Goal: Task Accomplishment & Management: Use online tool/utility

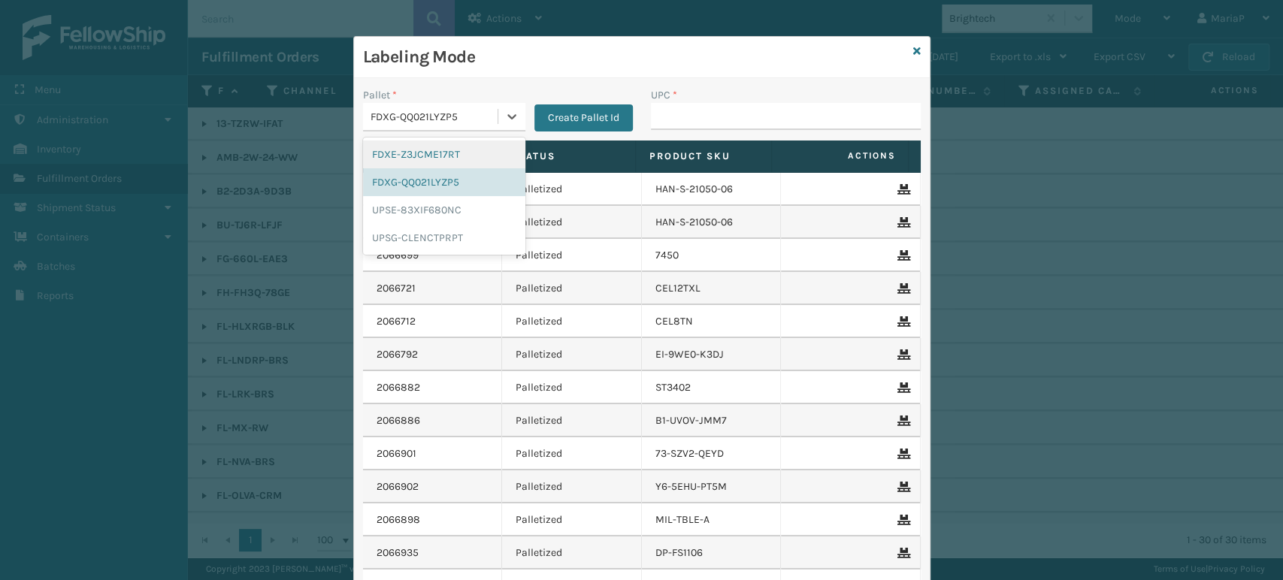
click at [484, 110] on div "FDXG-QQ021LYZP5" at bounding box center [434, 117] width 129 height 16
drag, startPoint x: 443, startPoint y: 152, endPoint x: 474, endPoint y: 133, distance: 36.1
click at [443, 151] on div "FDXE-Z3JCME17RT" at bounding box center [444, 155] width 162 height 28
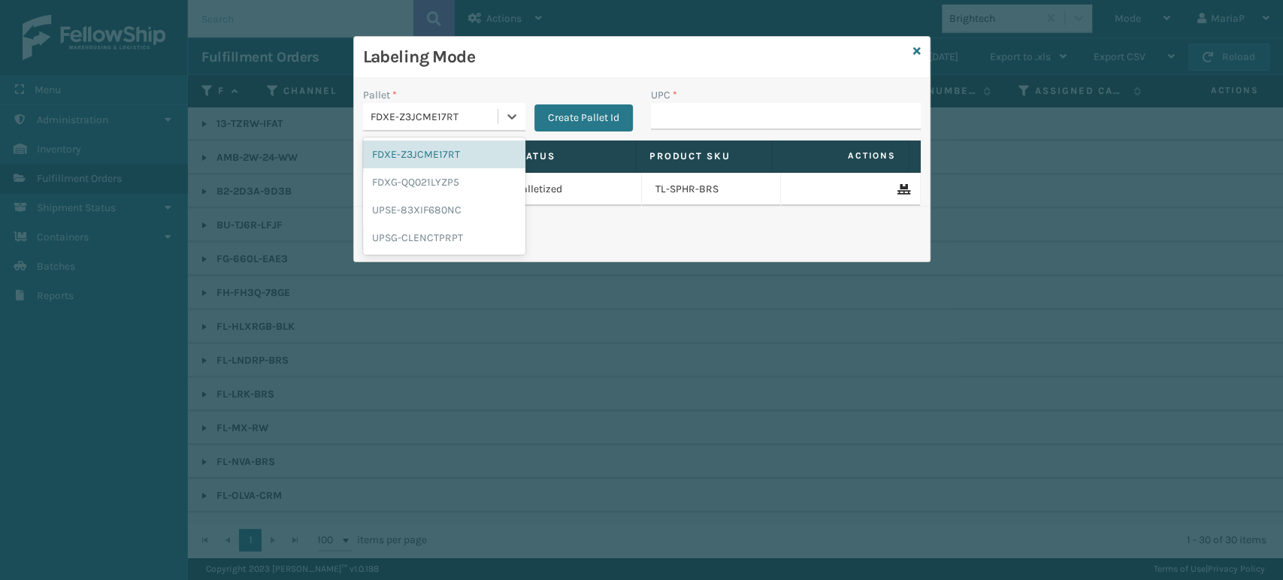
click at [480, 119] on div "FDXE-Z3JCME17RT" at bounding box center [434, 117] width 129 height 16
drag, startPoint x: 461, startPoint y: 182, endPoint x: 594, endPoint y: 144, distance: 137.5
click at [462, 182] on div "FDXG-QQ021LYZP5" at bounding box center [444, 182] width 162 height 28
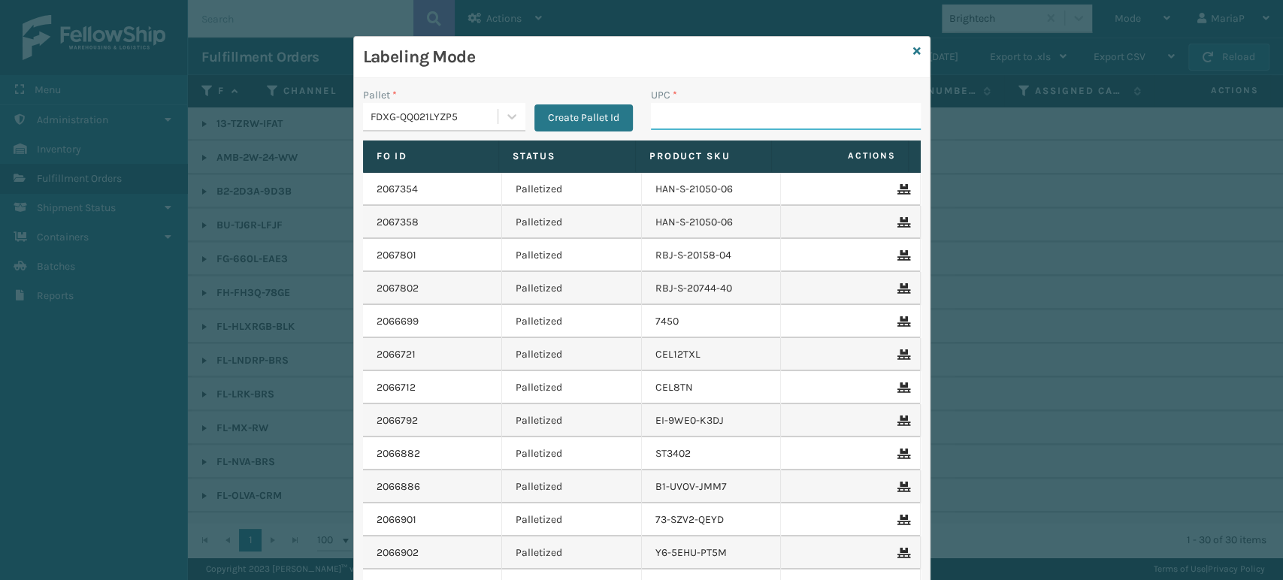
click at [746, 119] on input "UPC *" at bounding box center [786, 116] width 270 height 27
click at [713, 125] on input "UPC *" at bounding box center [786, 116] width 270 height 27
type input "LP-RMXPLS-BLk"
click at [753, 121] on input "LP-RMXPLS-BLk" at bounding box center [772, 116] width 243 height 27
click at [751, 121] on input "LP-RMXPLS-BLk" at bounding box center [772, 116] width 243 height 27
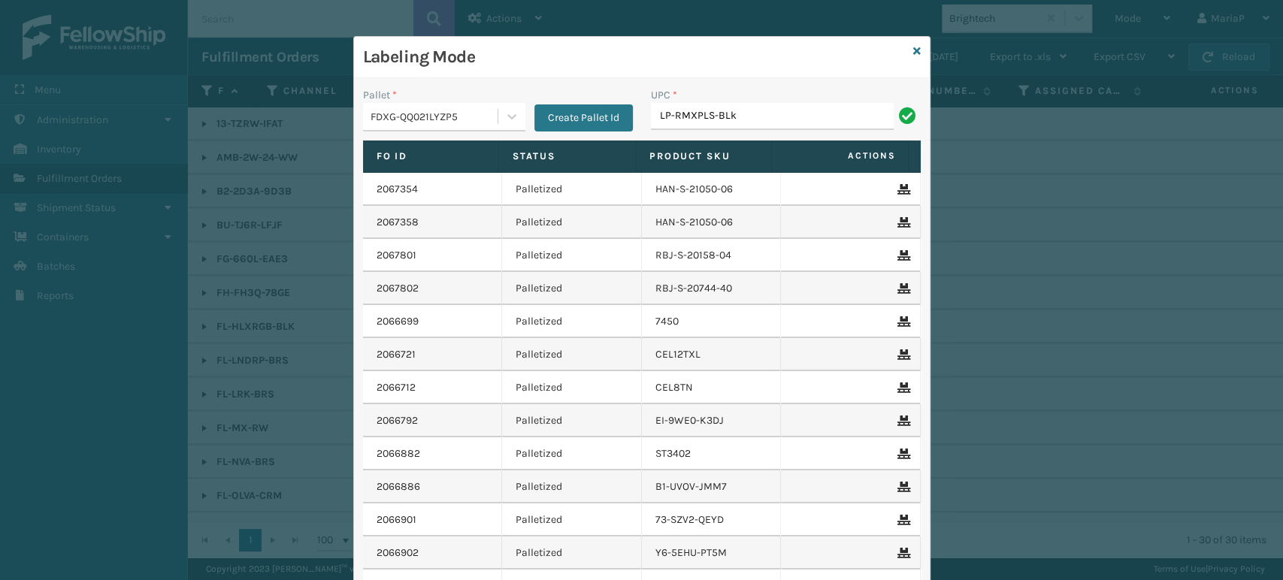
click at [749, 121] on input "LP-RMXPLS-BLk" at bounding box center [772, 116] width 243 height 27
click at [727, 116] on input "LP-RMXPLS-BLk" at bounding box center [772, 116] width 243 height 27
click at [720, 116] on input "LP-RMXPLS-BLk" at bounding box center [772, 116] width 243 height 27
drag, startPoint x: 697, startPoint y: 113, endPoint x: 682, endPoint y: 113, distance: 15.0
click at [697, 113] on input "LP-RMXPLS-BLk" at bounding box center [772, 116] width 243 height 27
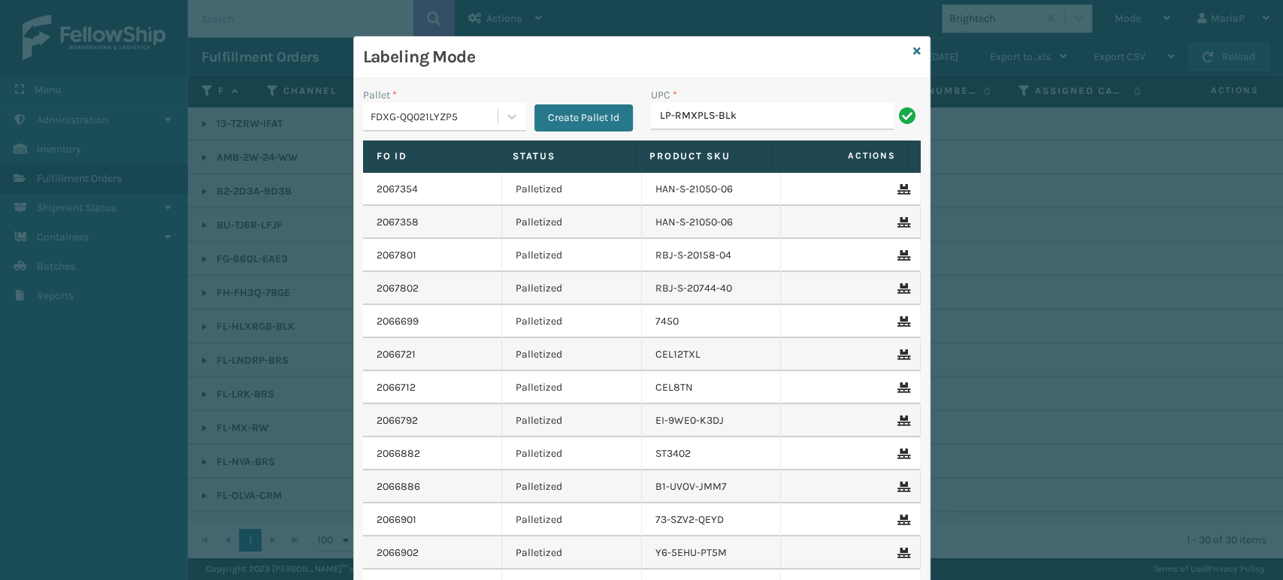
click at [672, 117] on input "LP-RMXPLS-BLk" at bounding box center [772, 116] width 243 height 27
click at [670, 117] on input "LP-RMXPLS-BLk" at bounding box center [772, 116] width 243 height 27
click at [673, 117] on input "LP-RMXPLS-BLk" at bounding box center [772, 116] width 243 height 27
click at [752, 118] on input "LP-RMXPLS-BLk" at bounding box center [772, 116] width 243 height 27
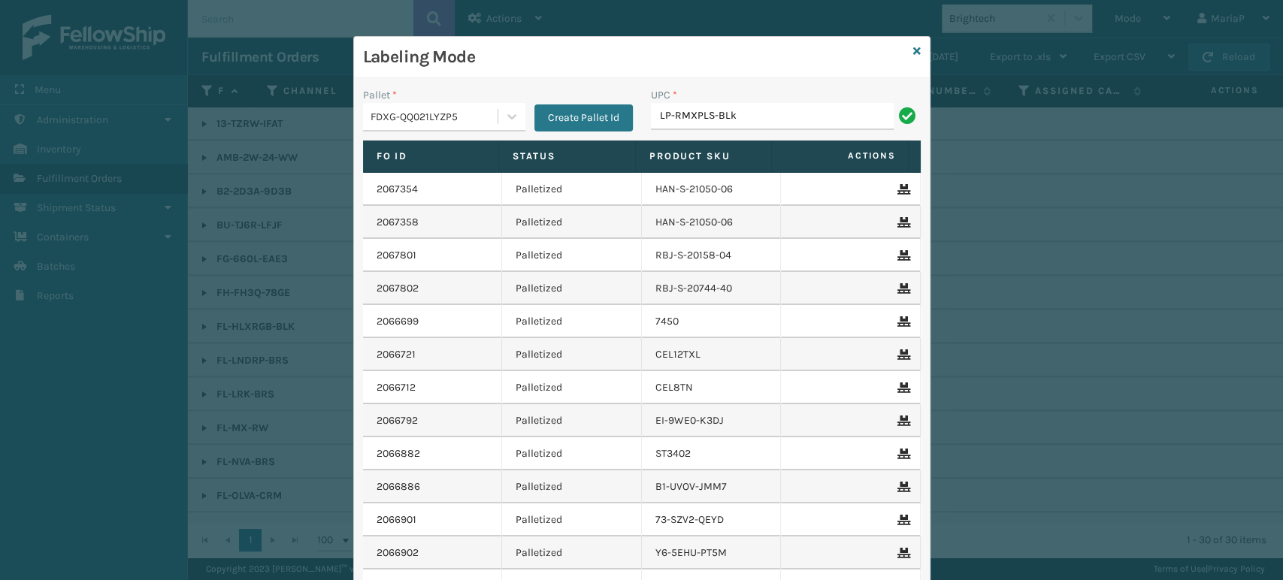
click at [752, 118] on input "LP-RMXPLS-BLk" at bounding box center [772, 116] width 243 height 27
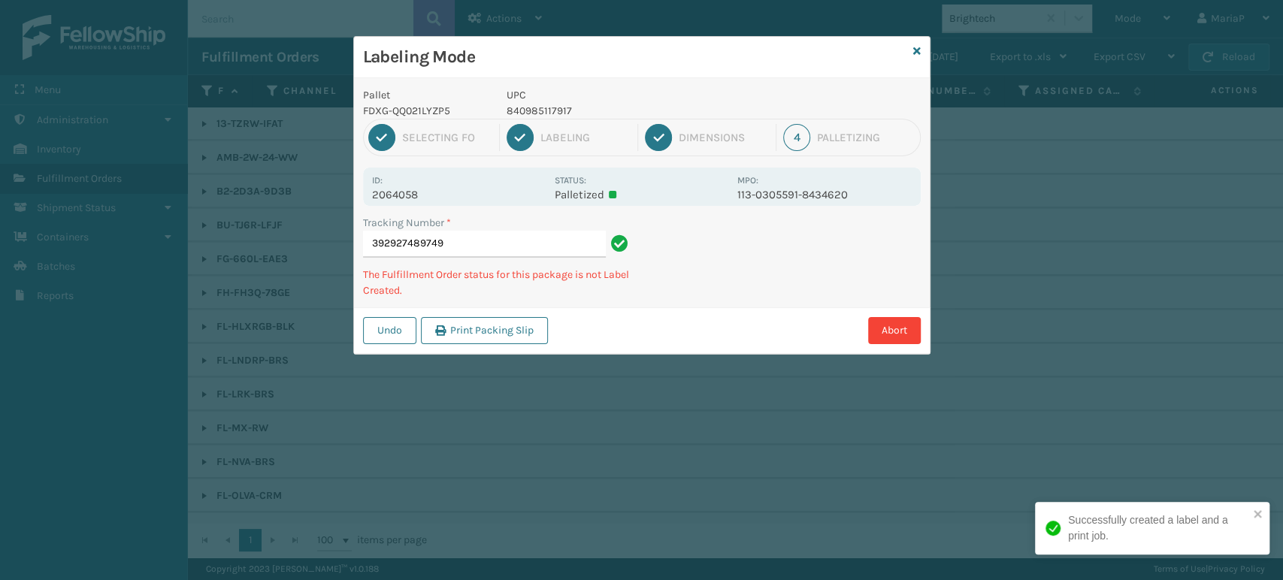
click at [513, 101] on p "UPC" at bounding box center [618, 95] width 222 height 16
click at [513, 108] on p "840985117917" at bounding box center [618, 111] width 222 height 16
copy p "840985117917"
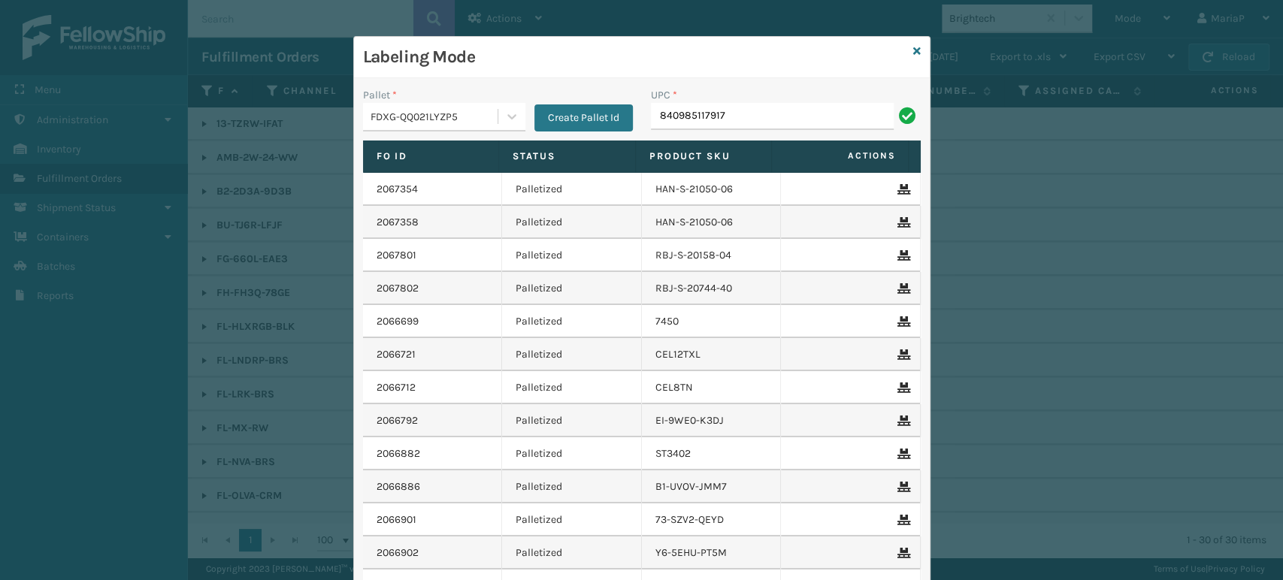
type input "840985117917"
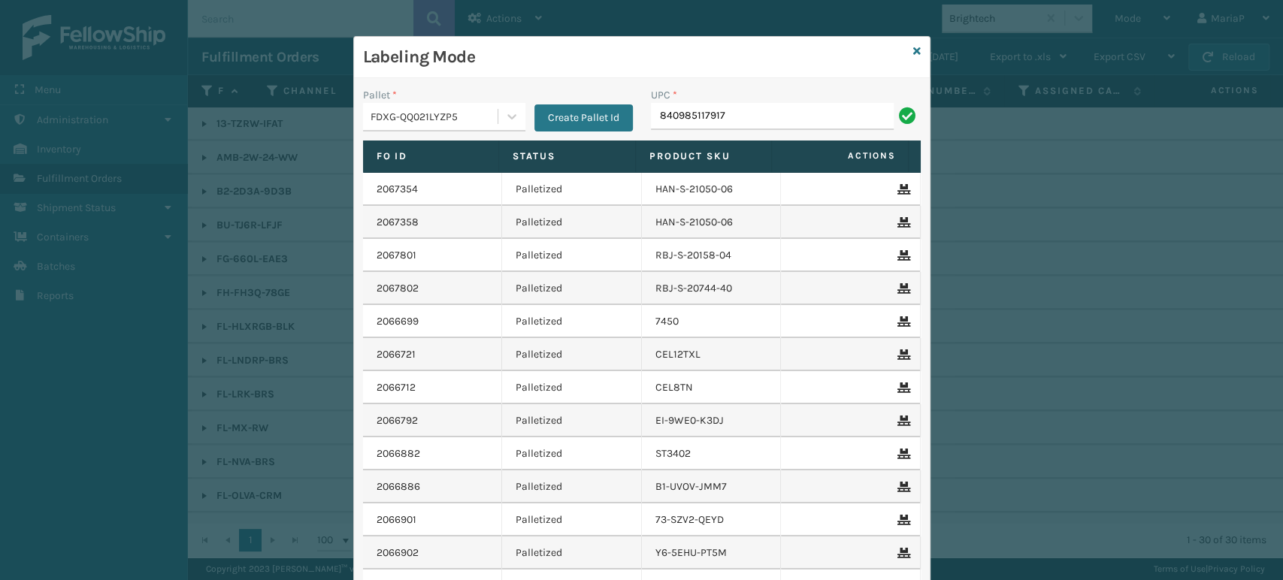
type input "840985117917"
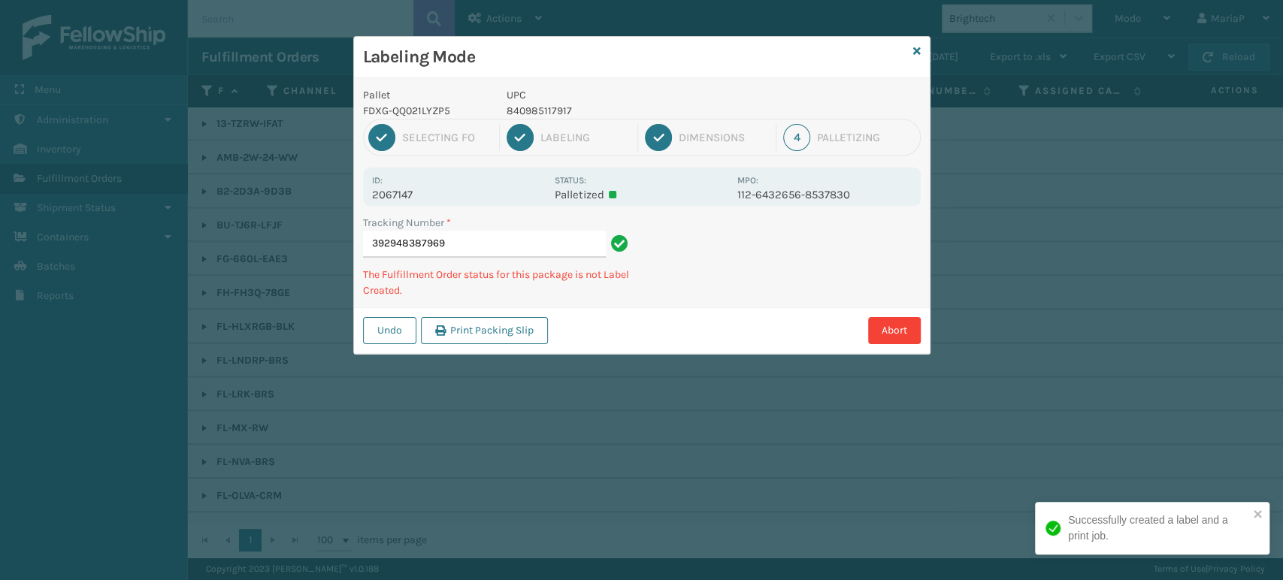
drag, startPoint x: 334, startPoint y: 188, endPoint x: 326, endPoint y: 188, distance: 8.3
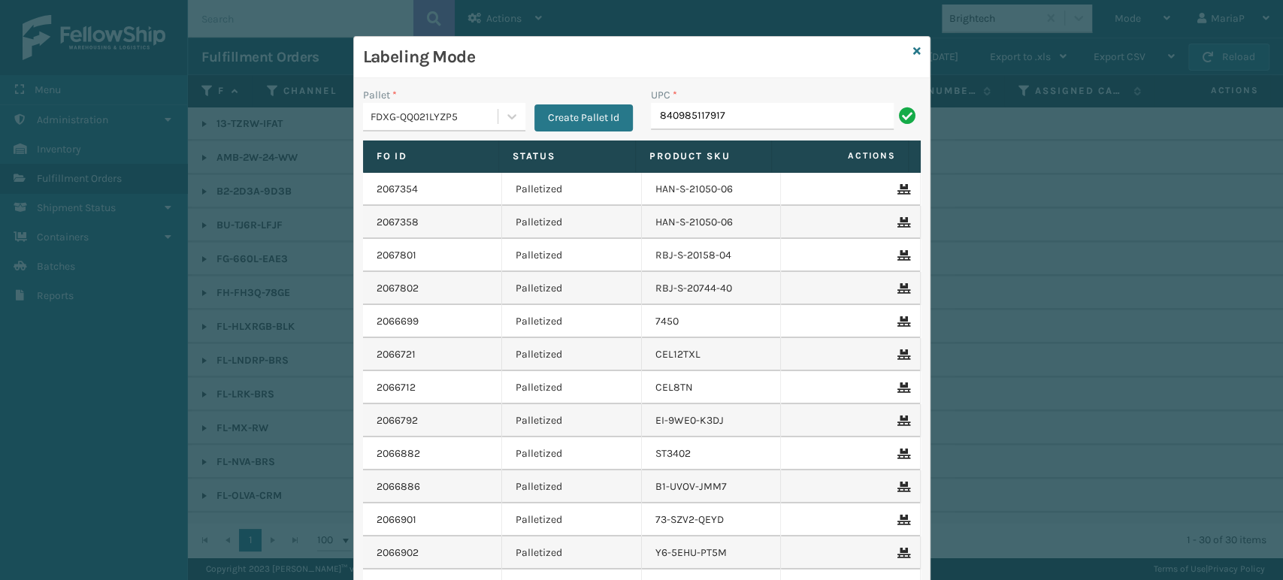
type input "840985117917"
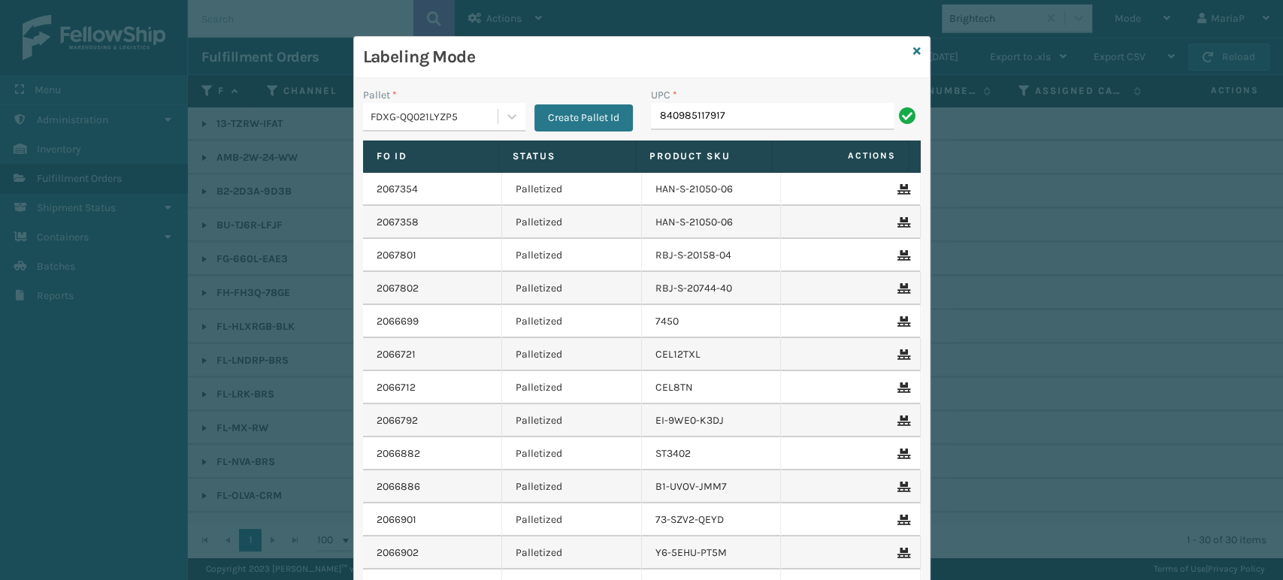
type input "840985117917"
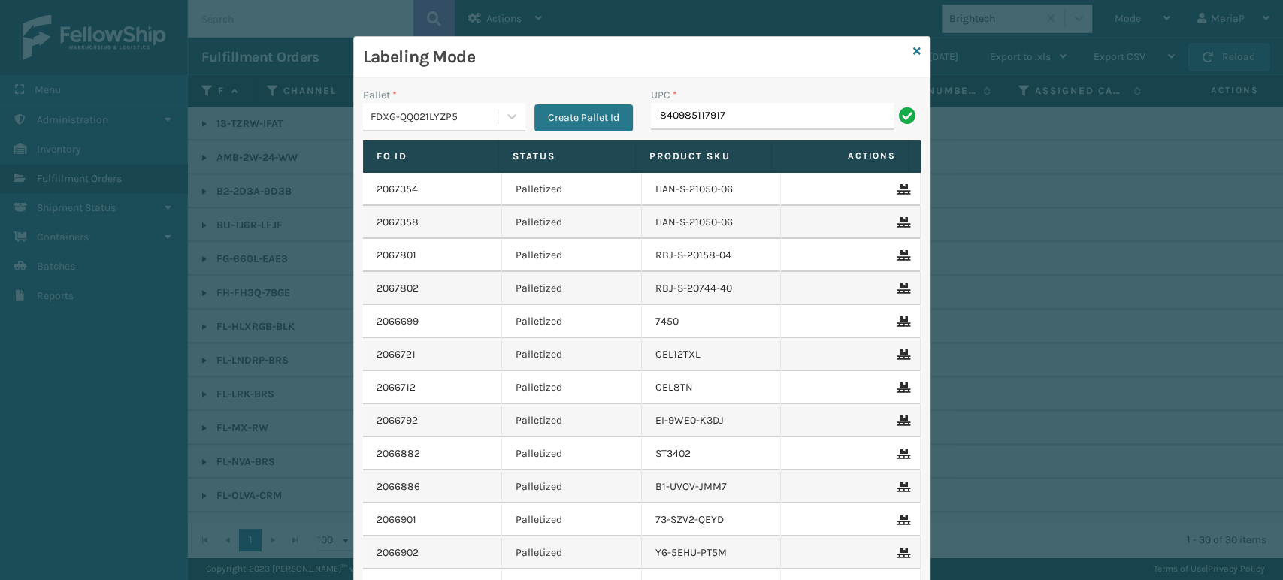
type input "840985117917"
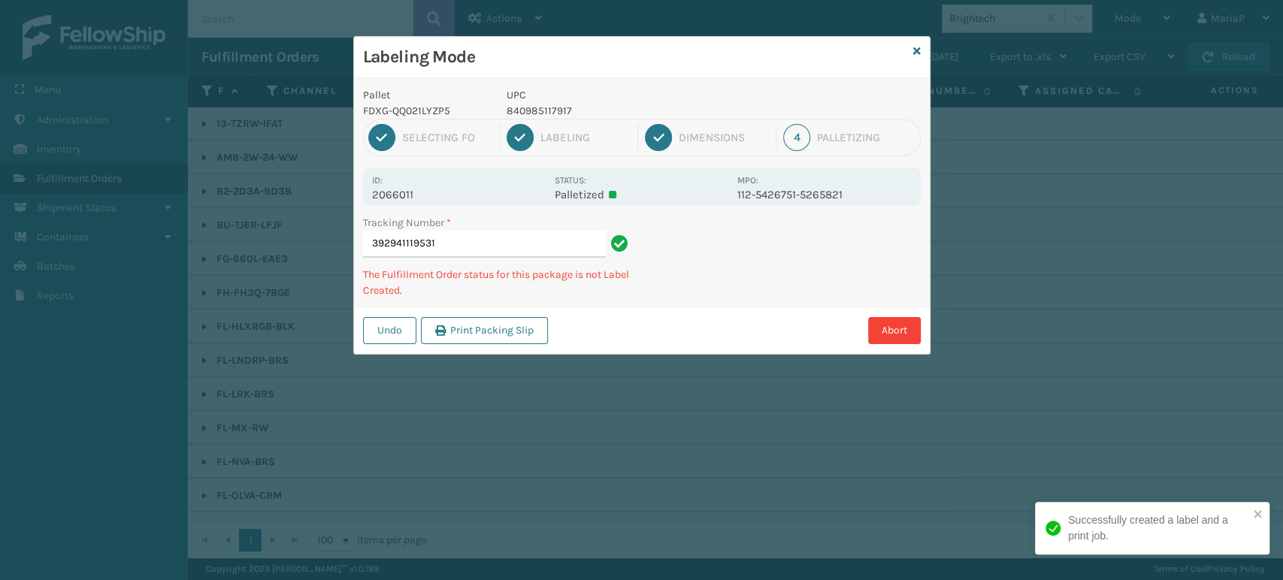
type input "392941119531840985117917"
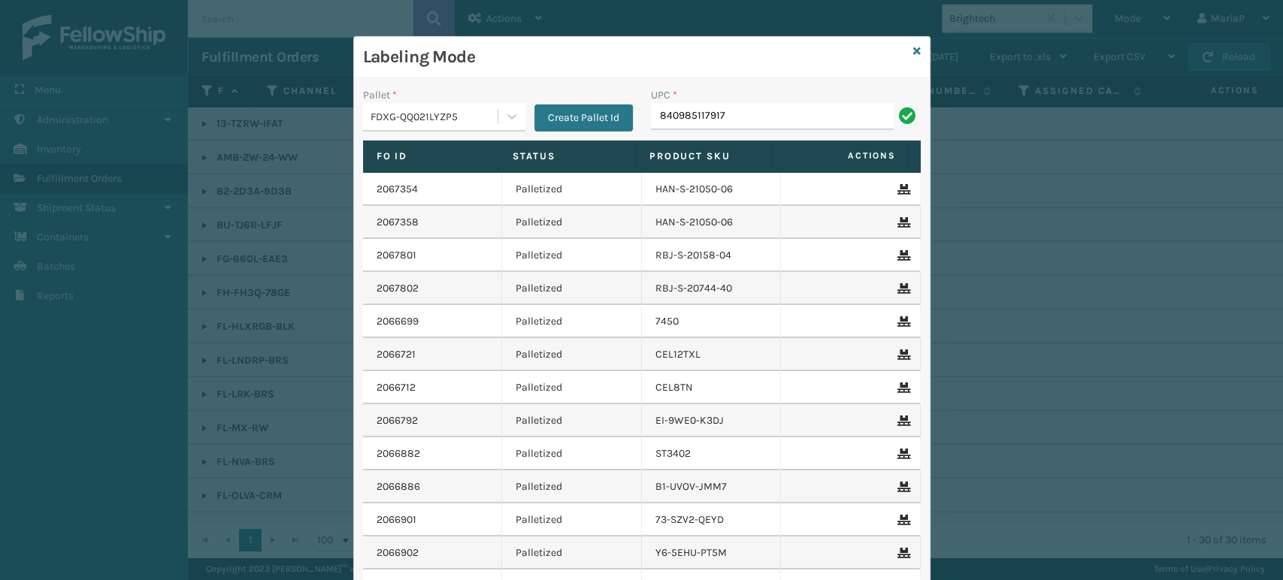
type input "840985117917"
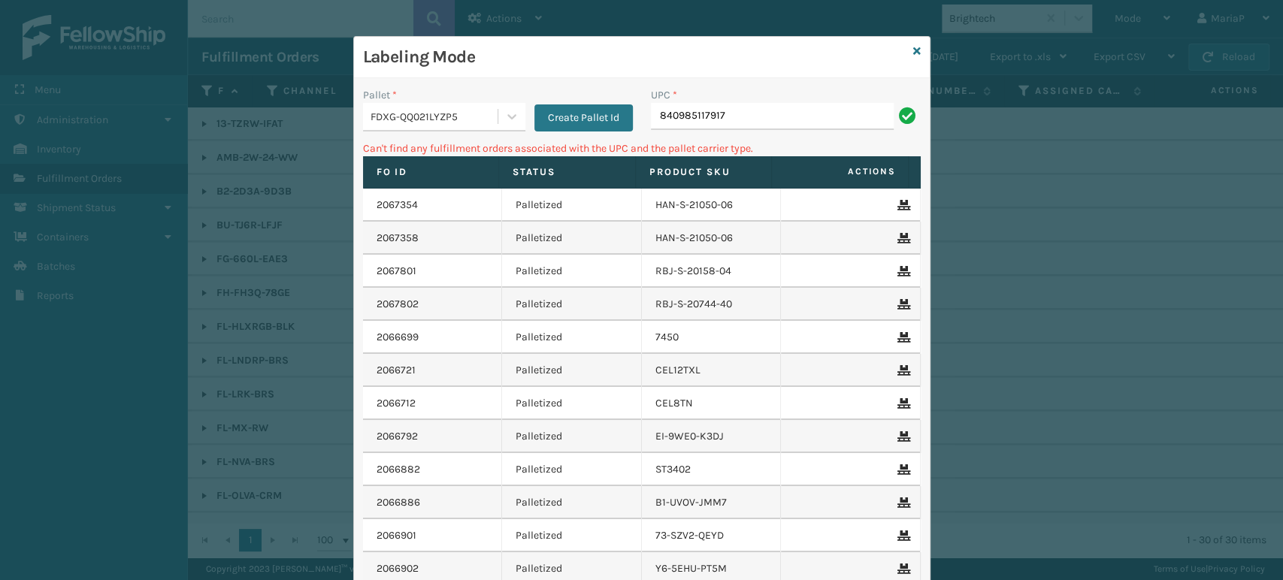
click at [464, 122] on div "FDXG-QQ021LYZP5" at bounding box center [434, 117] width 129 height 16
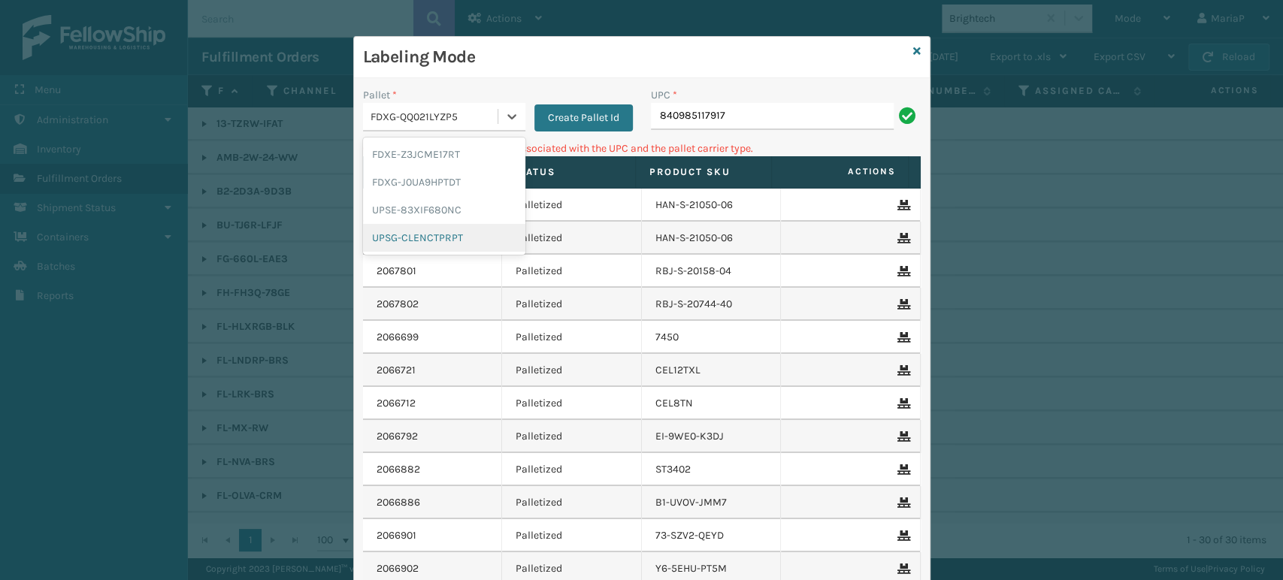
click at [458, 239] on div "UPSG-CLENCTPRPT" at bounding box center [444, 238] width 162 height 28
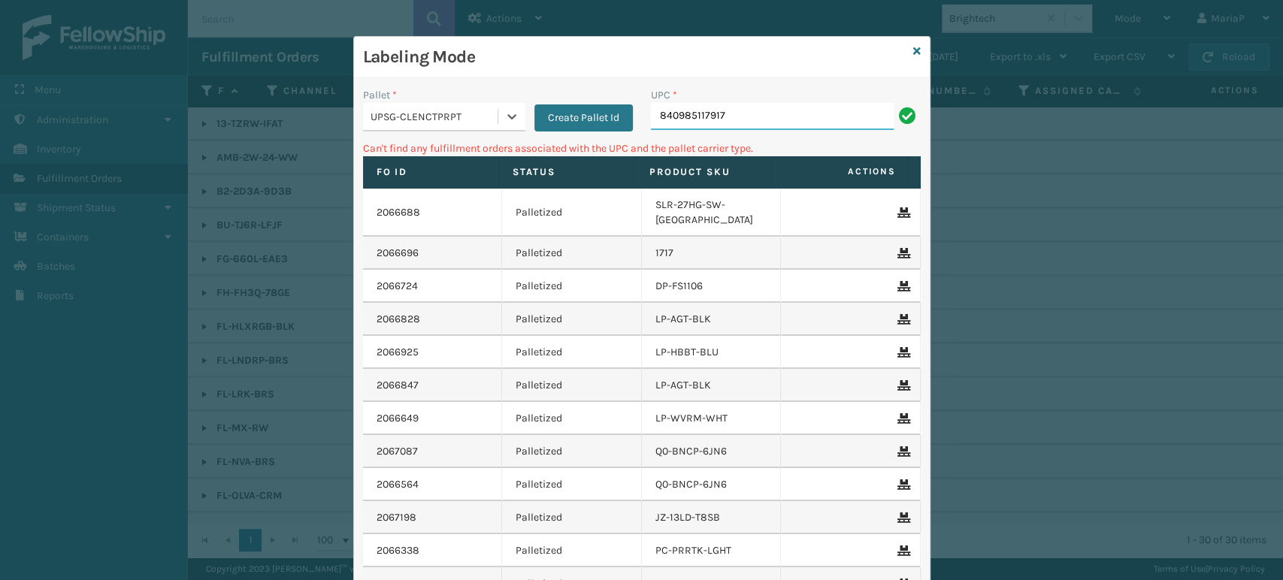
click at [758, 116] on input "840985117917" at bounding box center [772, 116] width 243 height 27
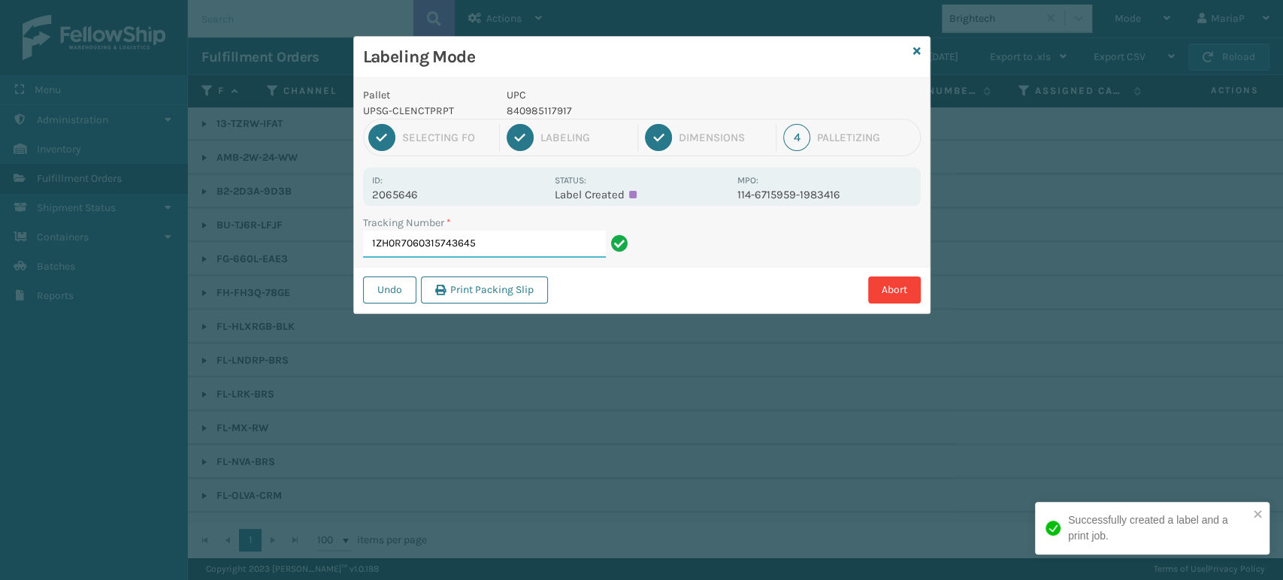
click at [511, 244] on input "1ZH0R7060315743645" at bounding box center [484, 244] width 243 height 27
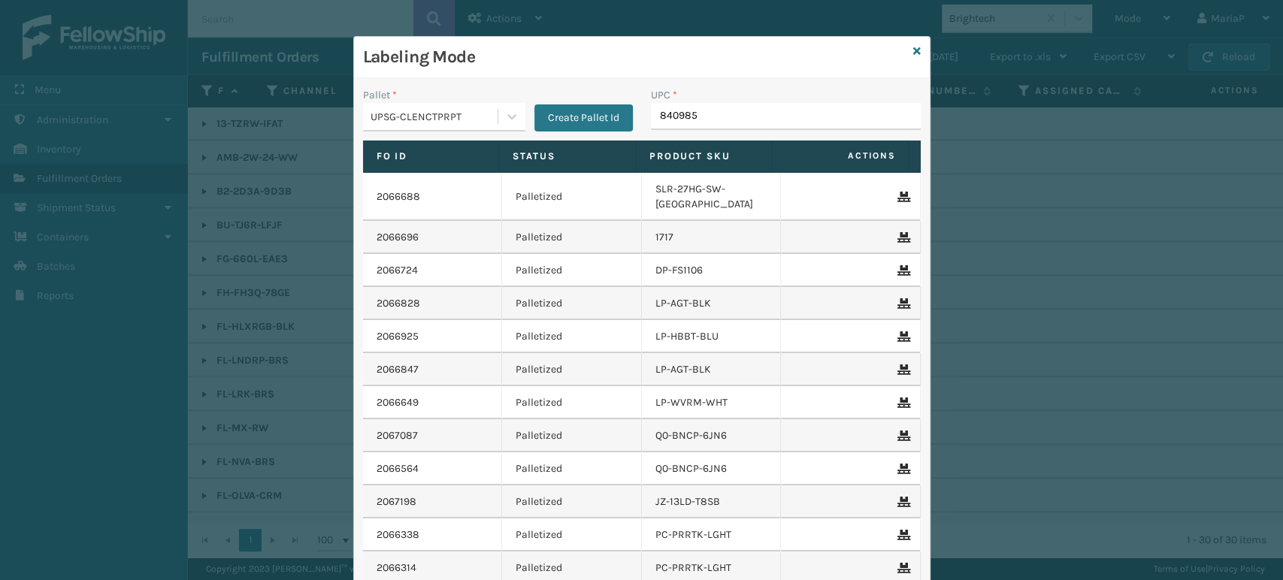
type input "8409851"
type input "840985"
type input "854403007087"
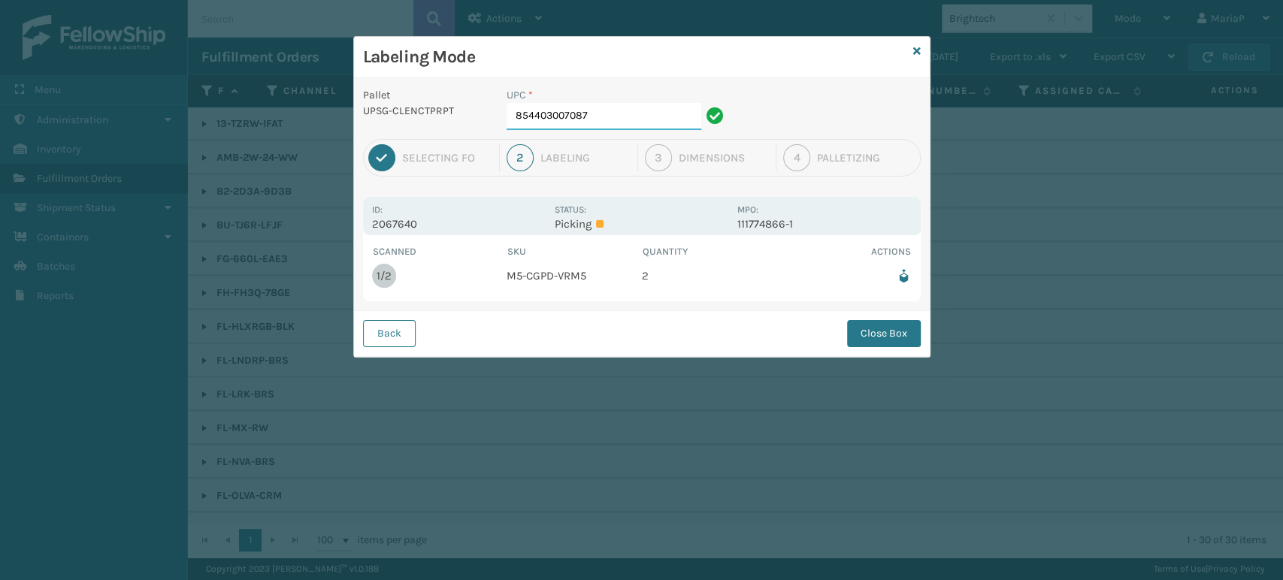
drag, startPoint x: 565, startPoint y: 119, endPoint x: 584, endPoint y: 115, distance: 19.2
click at [567, 117] on input "854403007087" at bounding box center [604, 116] width 195 height 27
click at [887, 340] on button "Close Box" at bounding box center [884, 333] width 74 height 27
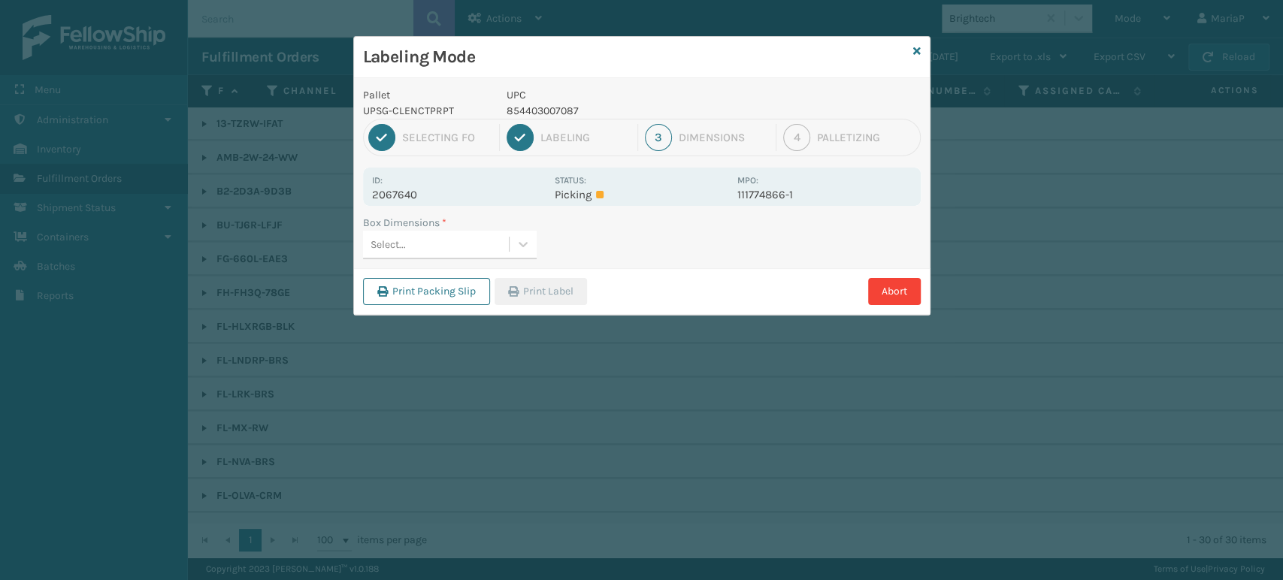
click at [458, 239] on div "Select..." at bounding box center [436, 244] width 146 height 25
type input "MED"
click at [421, 280] on div "Med" at bounding box center [450, 282] width 174 height 28
click at [540, 298] on button "Print Label" at bounding box center [540, 291] width 92 height 27
click at [540, 298] on div "Labeling Mode Pallet UPSG-CLENCTPRPT UPC 854403007087 1 Selecting FO 2 Labeling…" at bounding box center [641, 290] width 1283 height 580
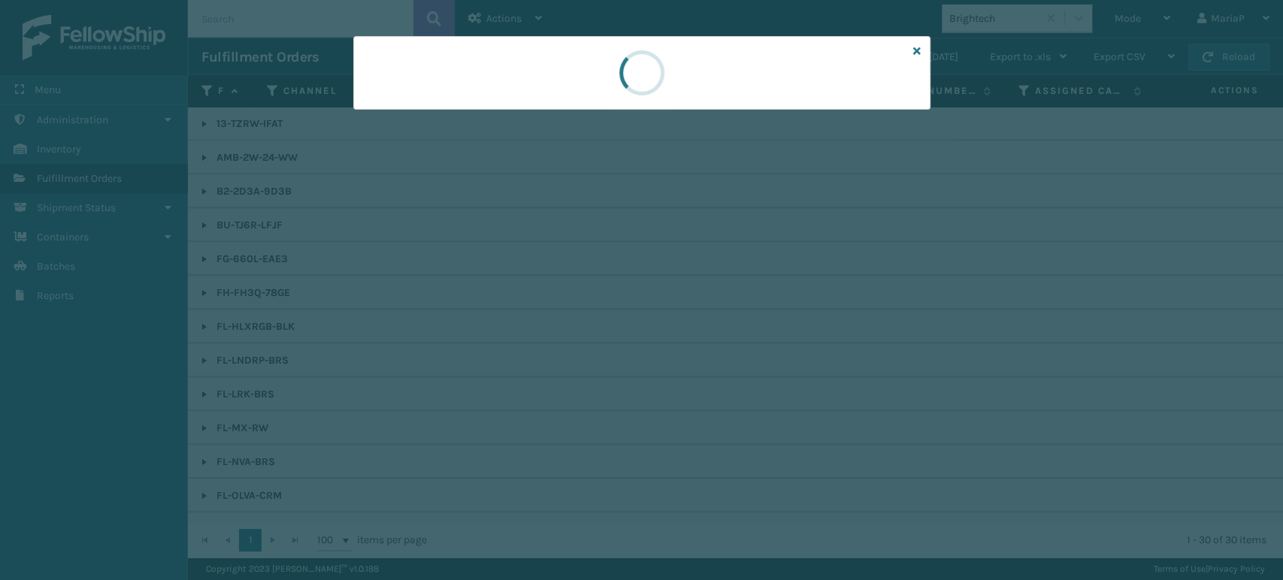
click at [541, 295] on div at bounding box center [641, 290] width 1283 height 580
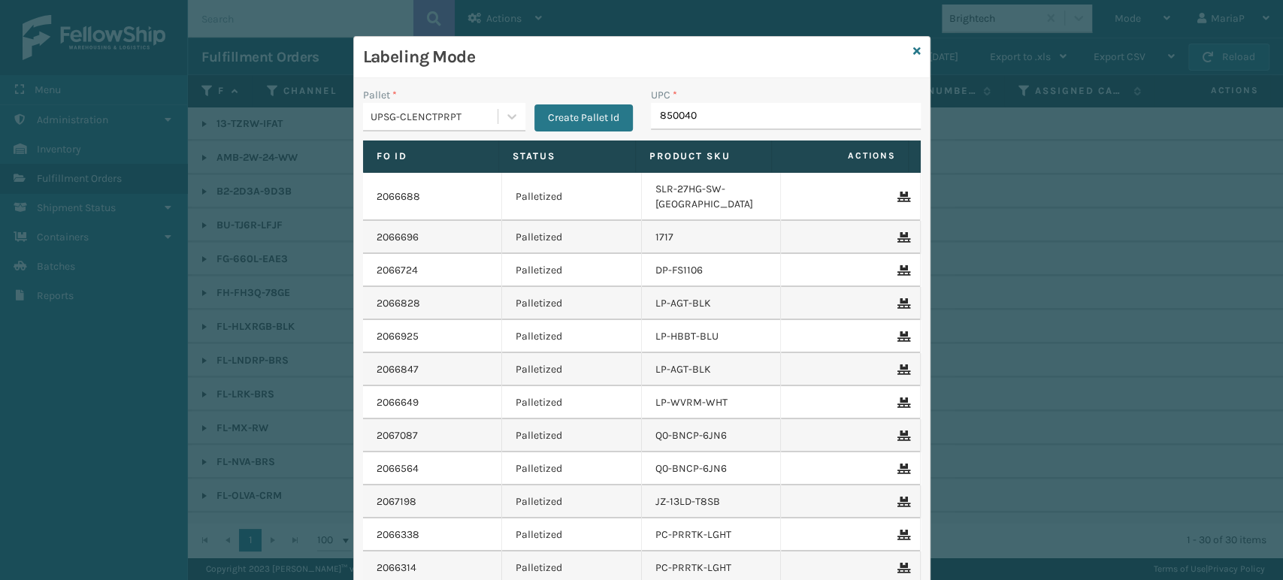
type input "8500406"
type input "8581000"
type input "858100"
type input "85001248"
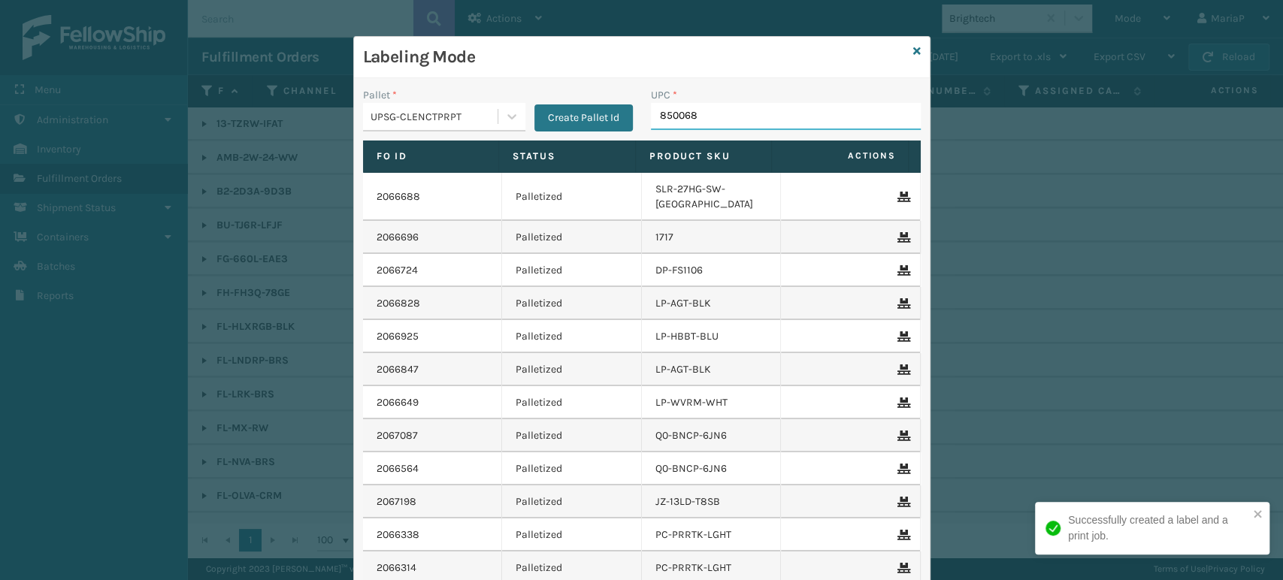
type input "8500683"
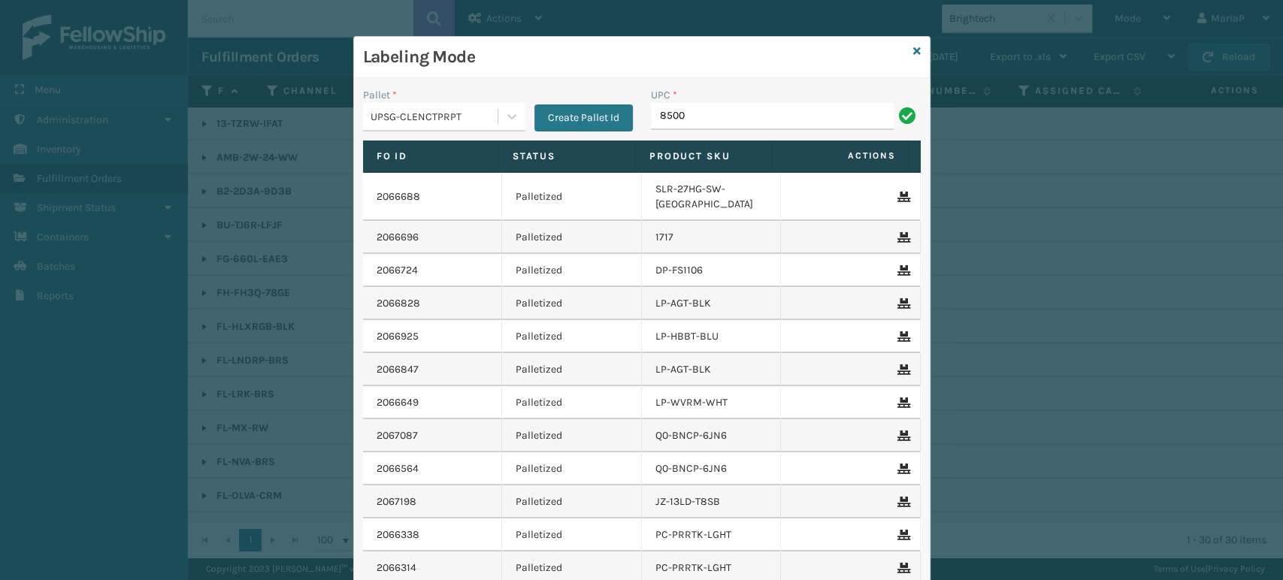
type input "85001"
type input "8581000"
type input "858100007555"
type input "8581000"
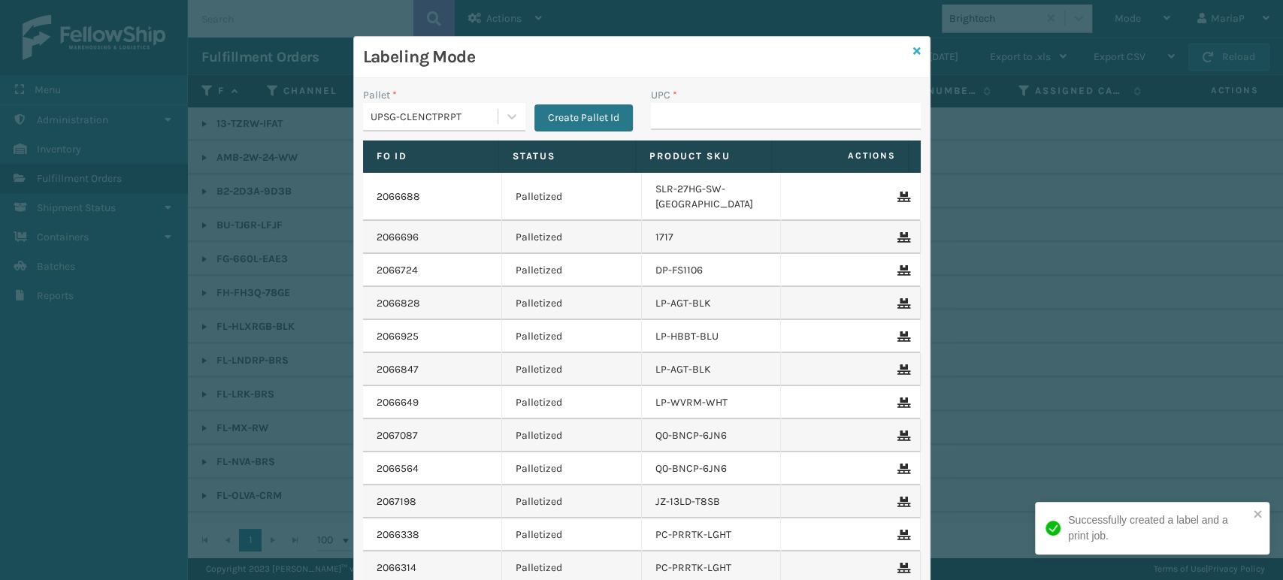
click at [913, 53] on icon at bounding box center [917, 51] width 8 height 11
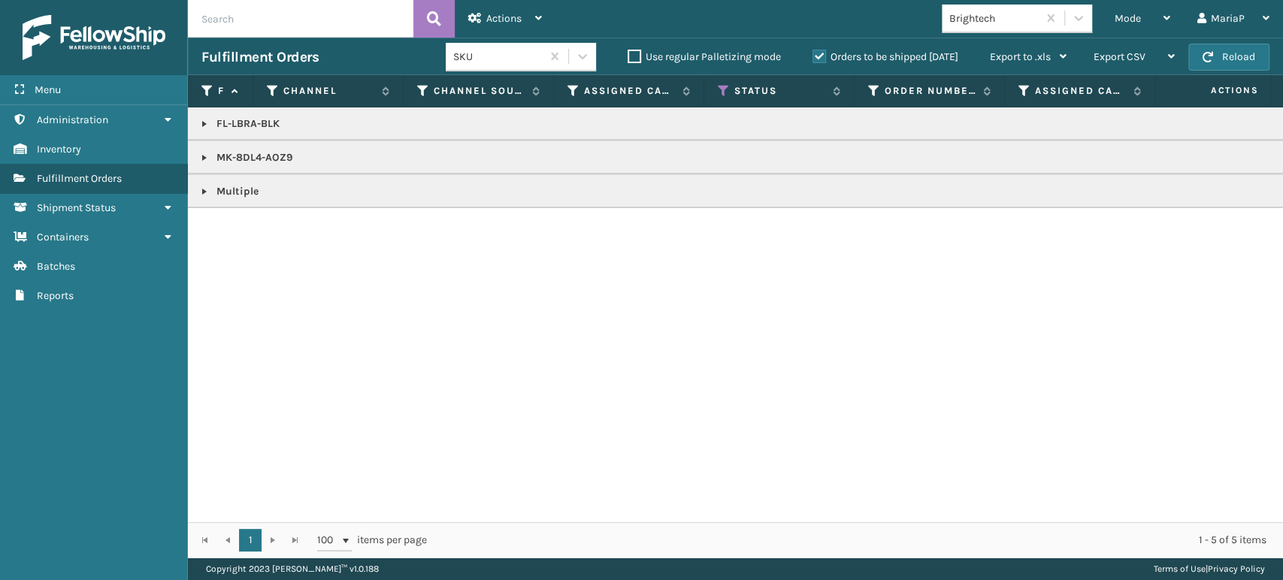
click at [204, 188] on link at bounding box center [204, 192] width 12 height 12
click at [195, 227] on link at bounding box center [199, 232] width 23 height 24
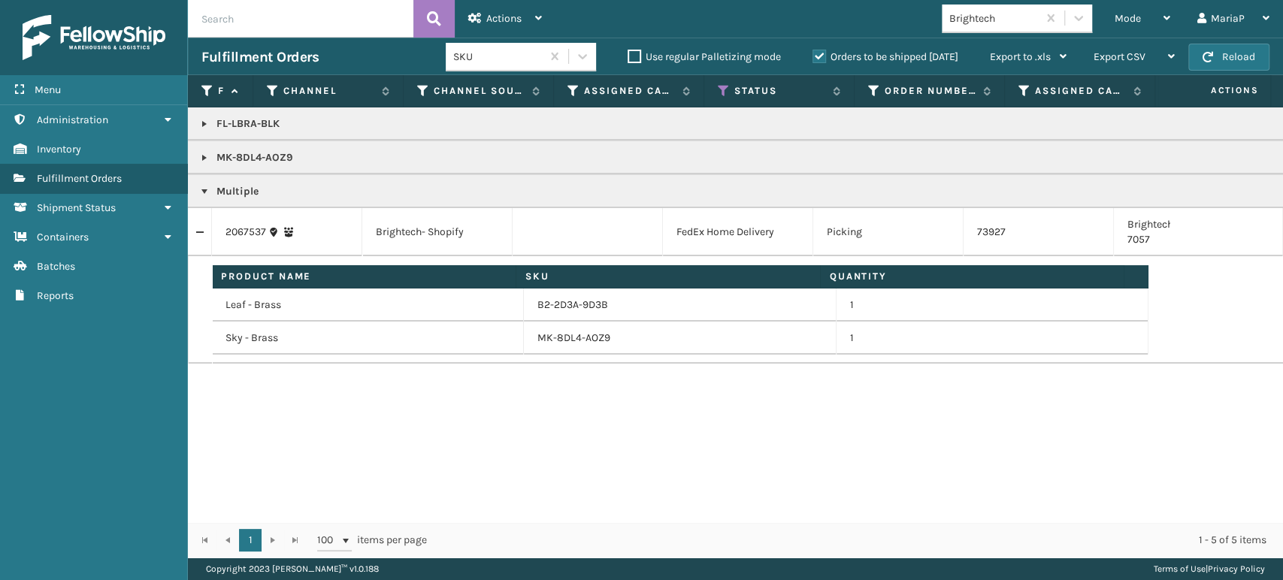
click at [203, 156] on link at bounding box center [204, 158] width 12 height 12
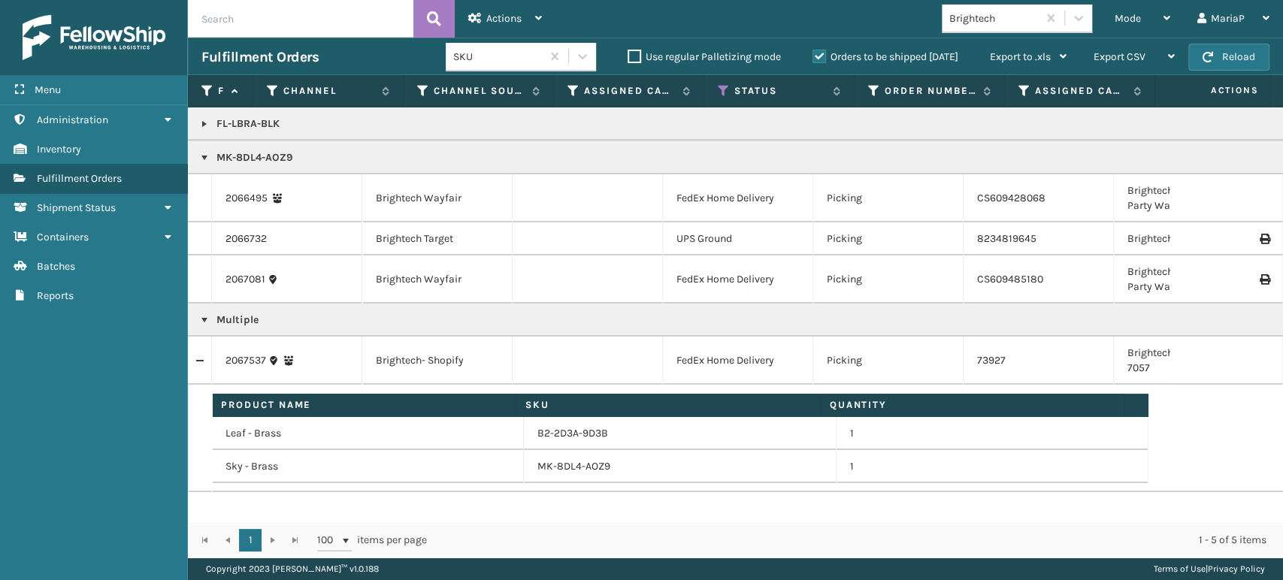
click at [202, 323] on link at bounding box center [204, 320] width 12 height 12
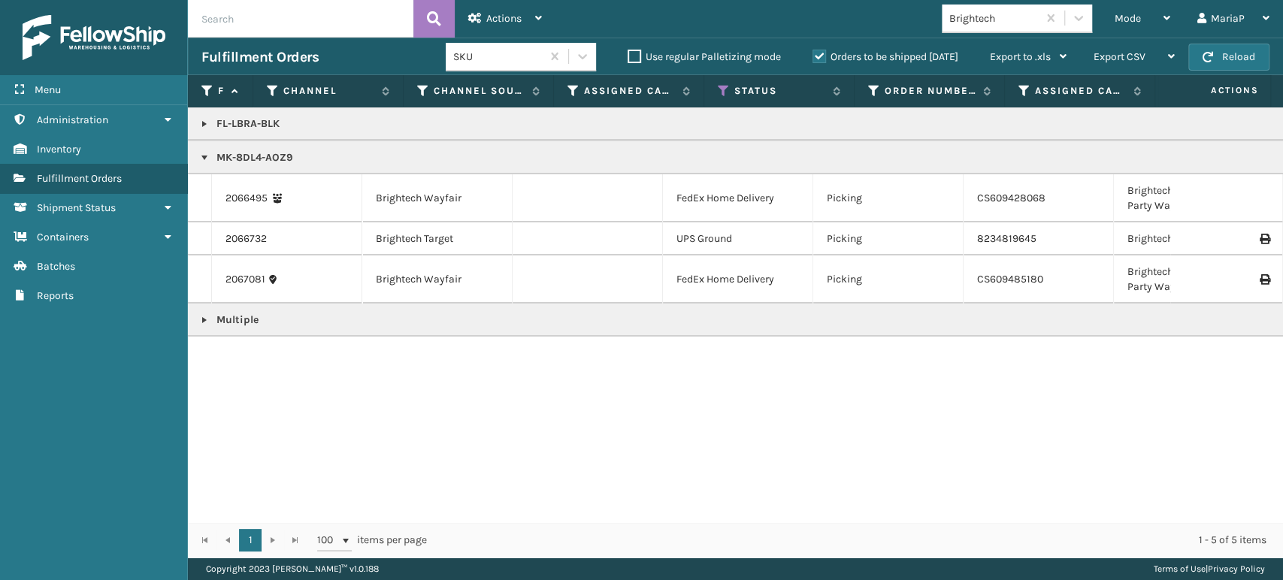
click at [205, 156] on link at bounding box center [204, 158] width 12 height 12
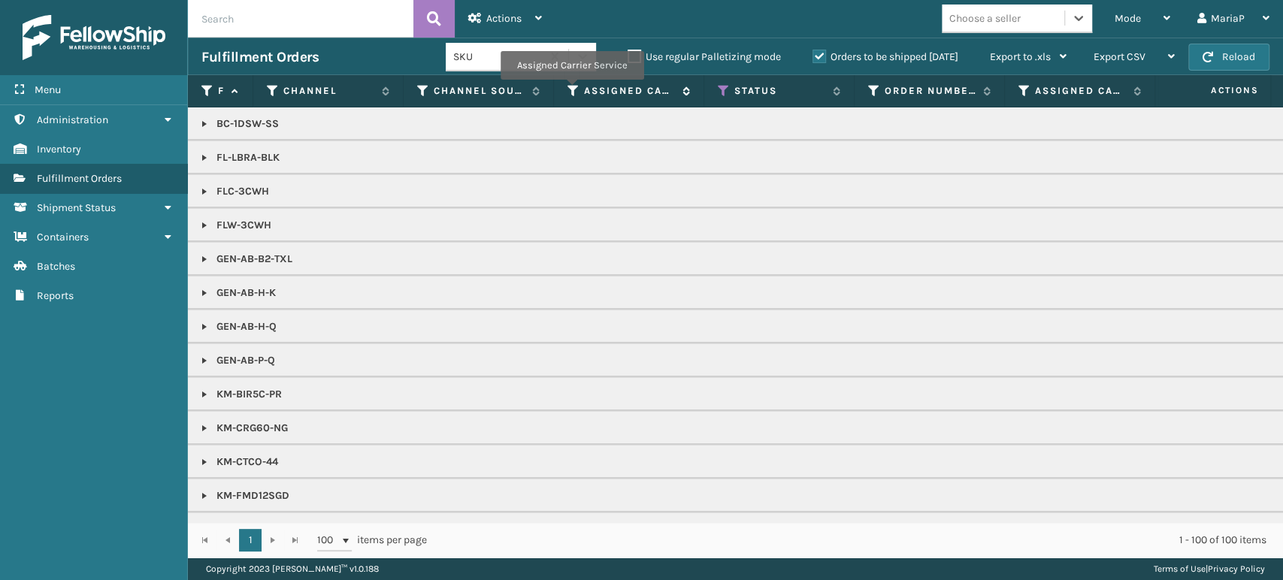
click at [572, 90] on icon at bounding box center [573, 91] width 12 height 14
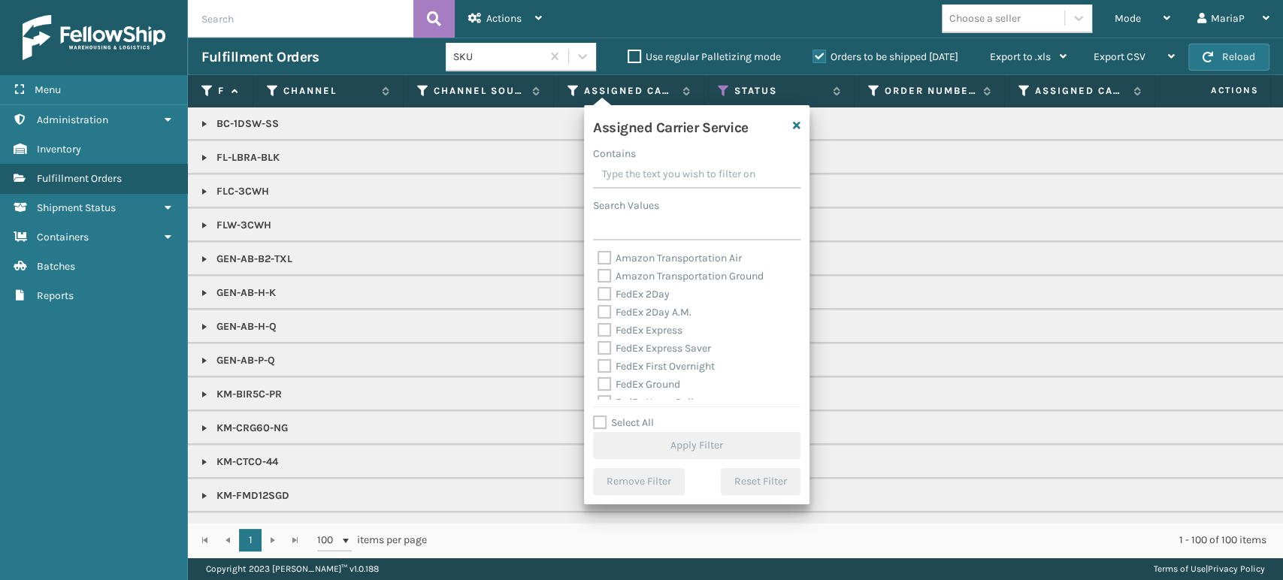
click at [602, 418] on label "Select All" at bounding box center [623, 422] width 61 height 13
click at [602, 416] on input "Select All" at bounding box center [705, 415] width 225 height 2
checkbox input "true"
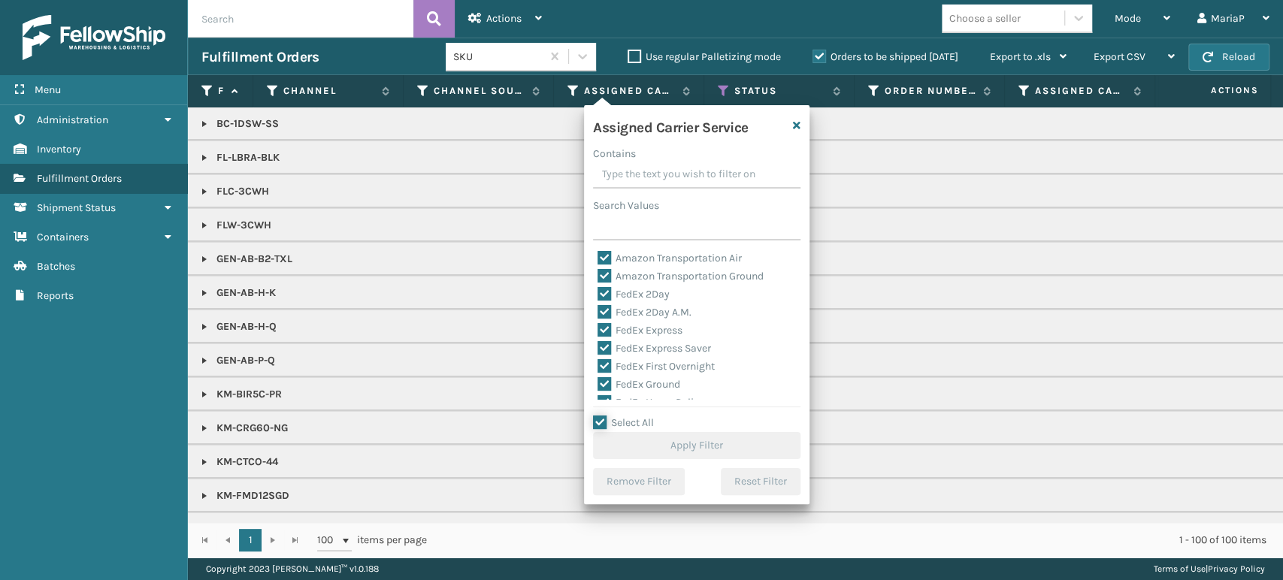
checkbox input "true"
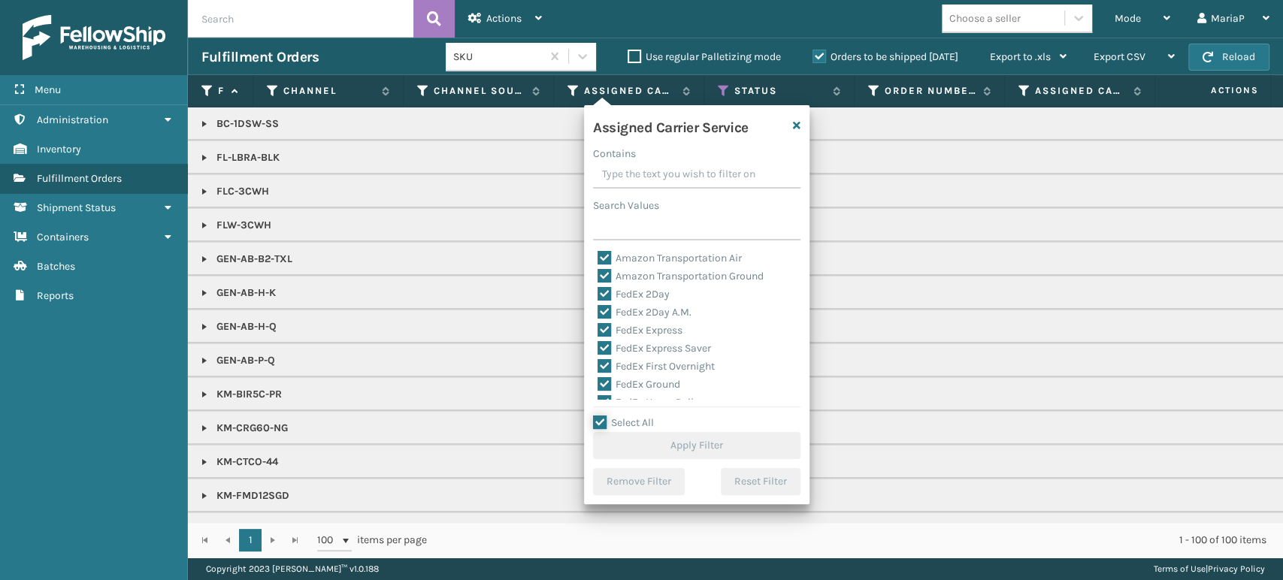
checkbox input "true"
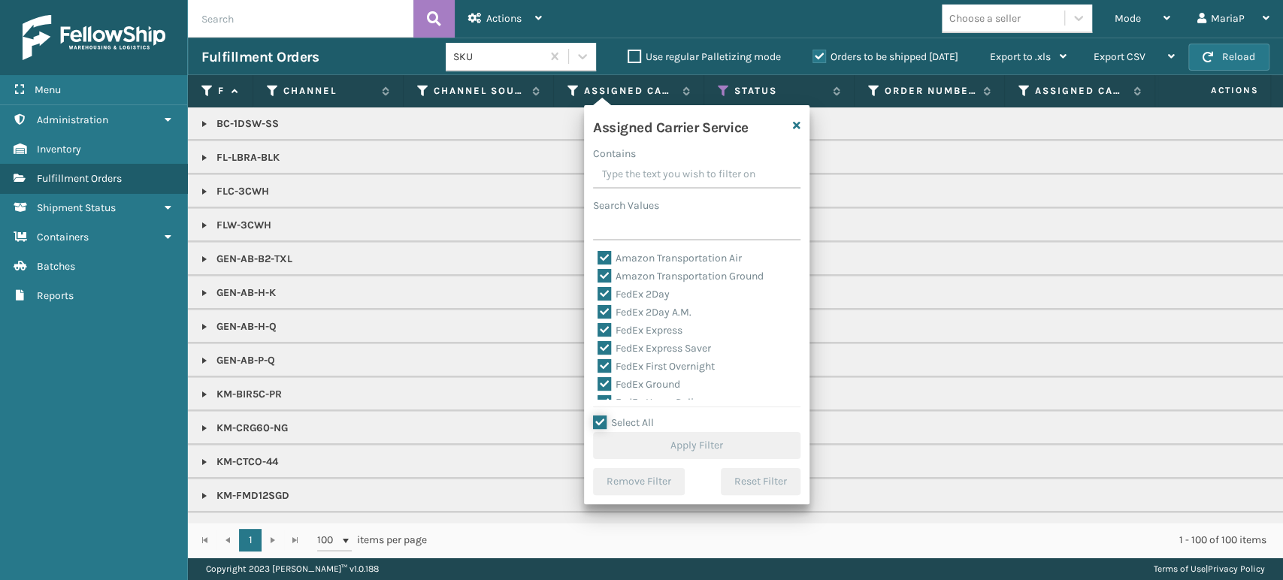
checkbox input "true"
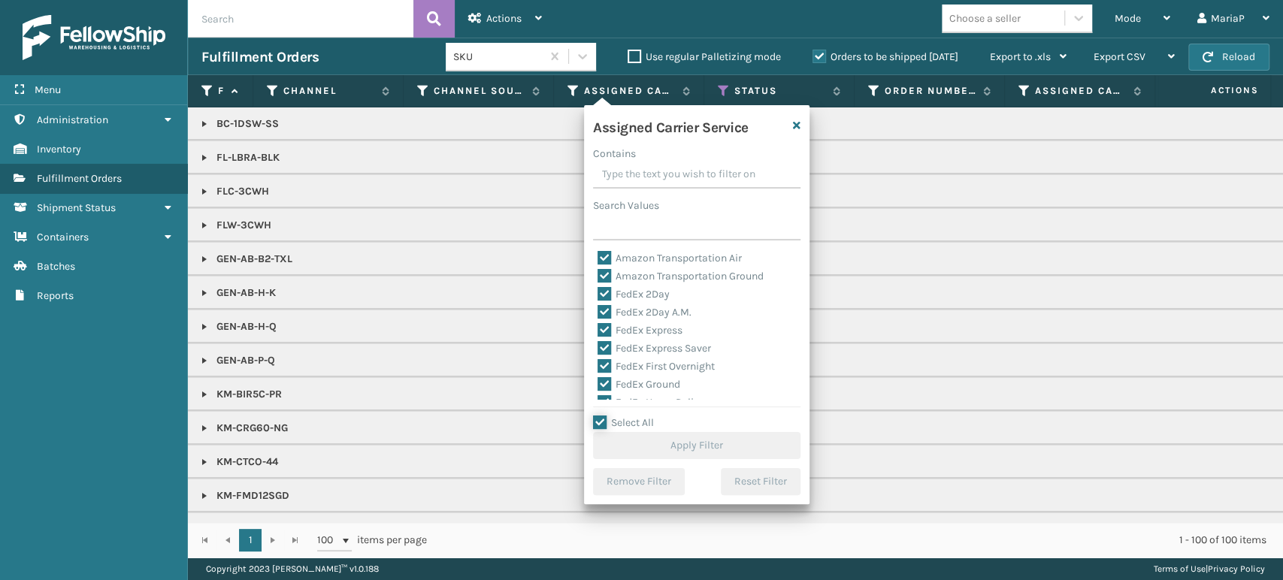
checkbox input "true"
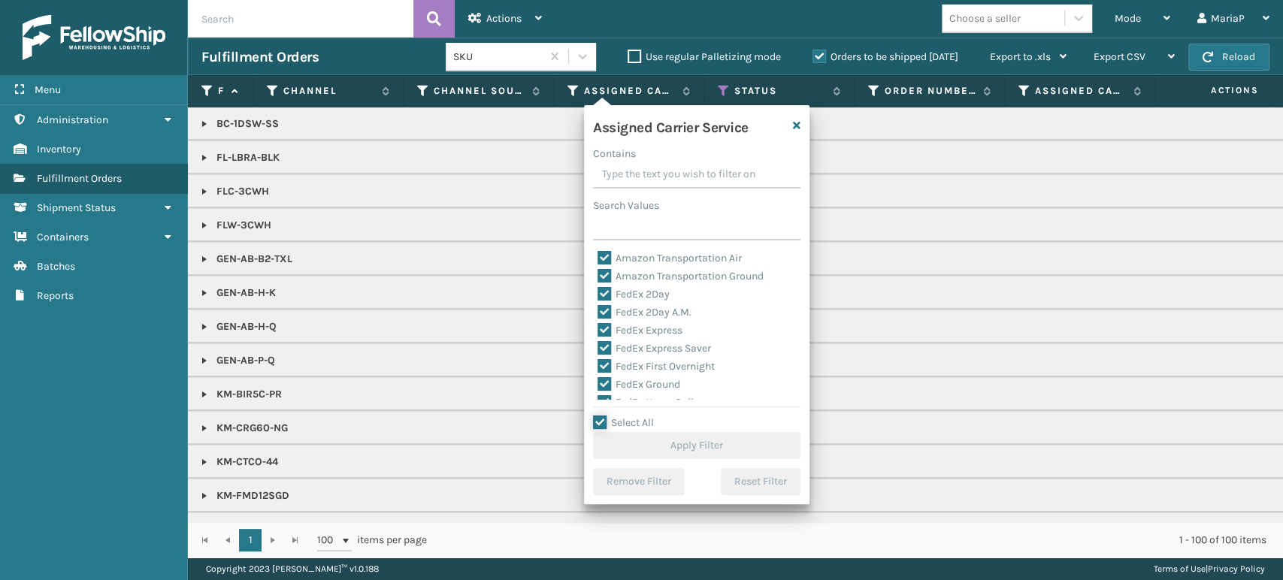
checkbox input "true"
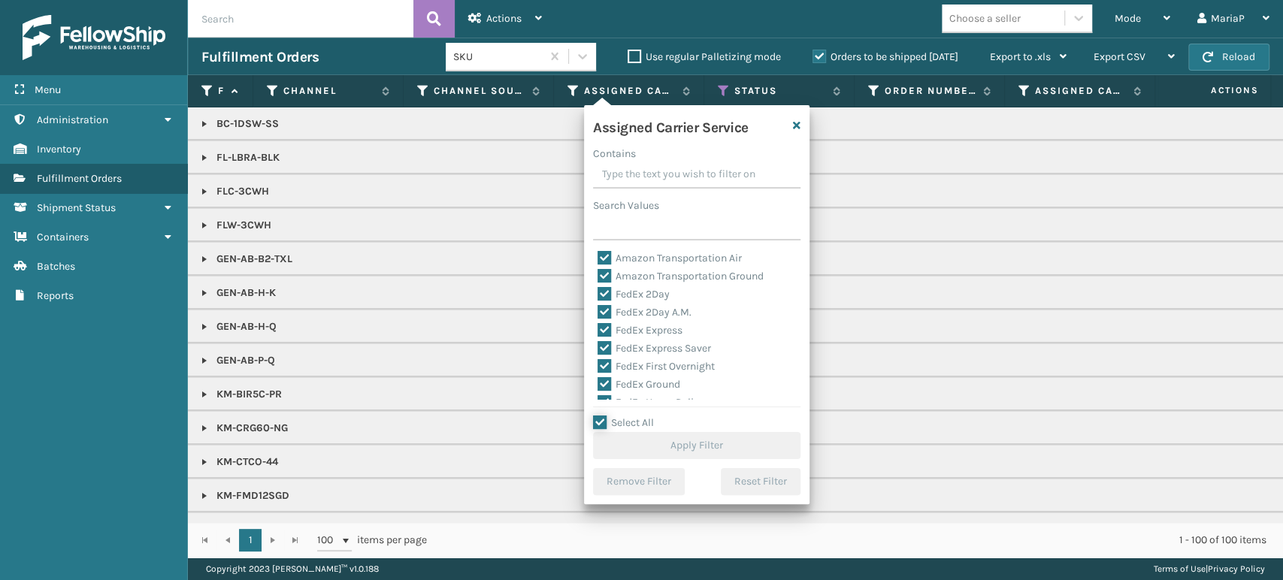
checkbox input "true"
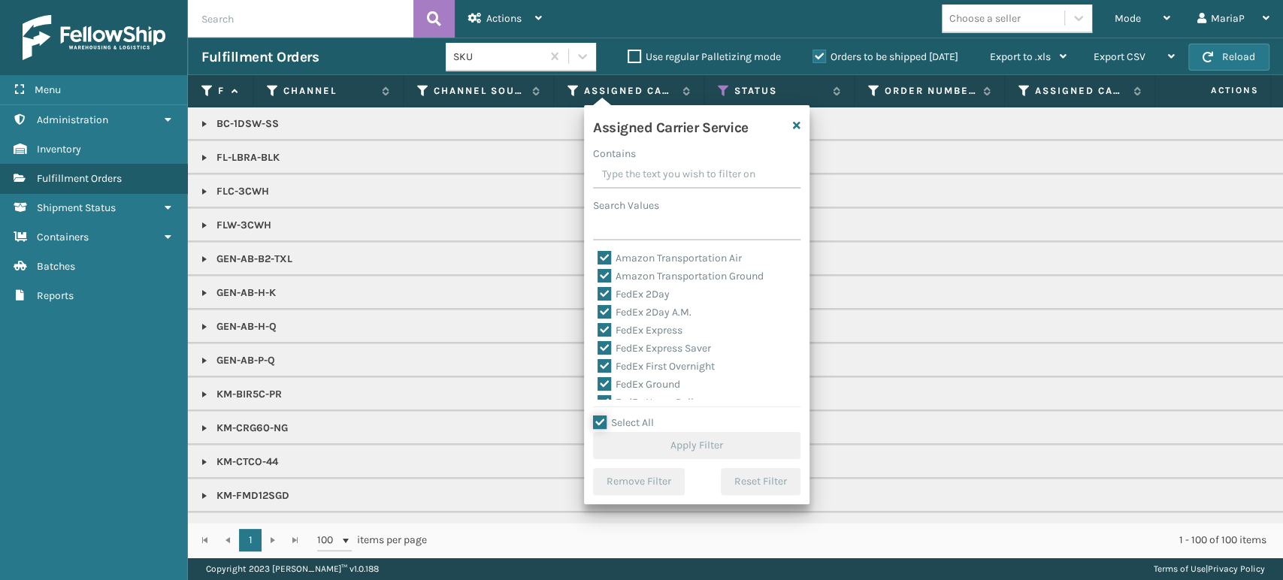
checkbox input "true"
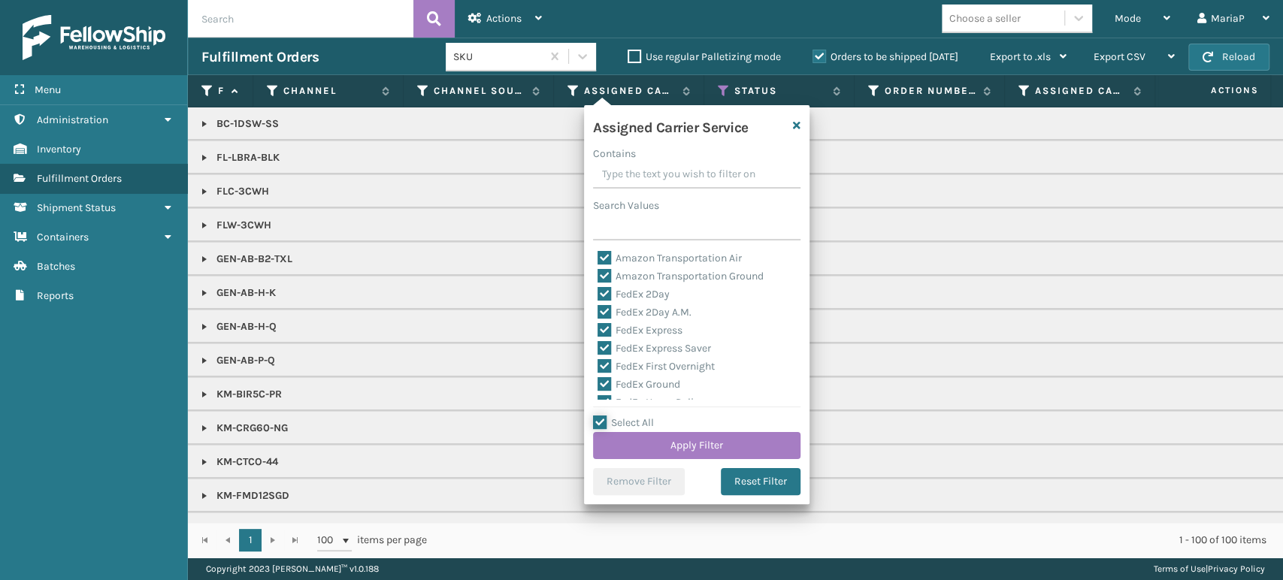
scroll to position [167, 0]
click at [603, 304] on label "LTL" at bounding box center [613, 307] width 33 height 13
click at [598, 304] on input "LTL" at bounding box center [597, 304] width 1 height 10
checkbox input "false"
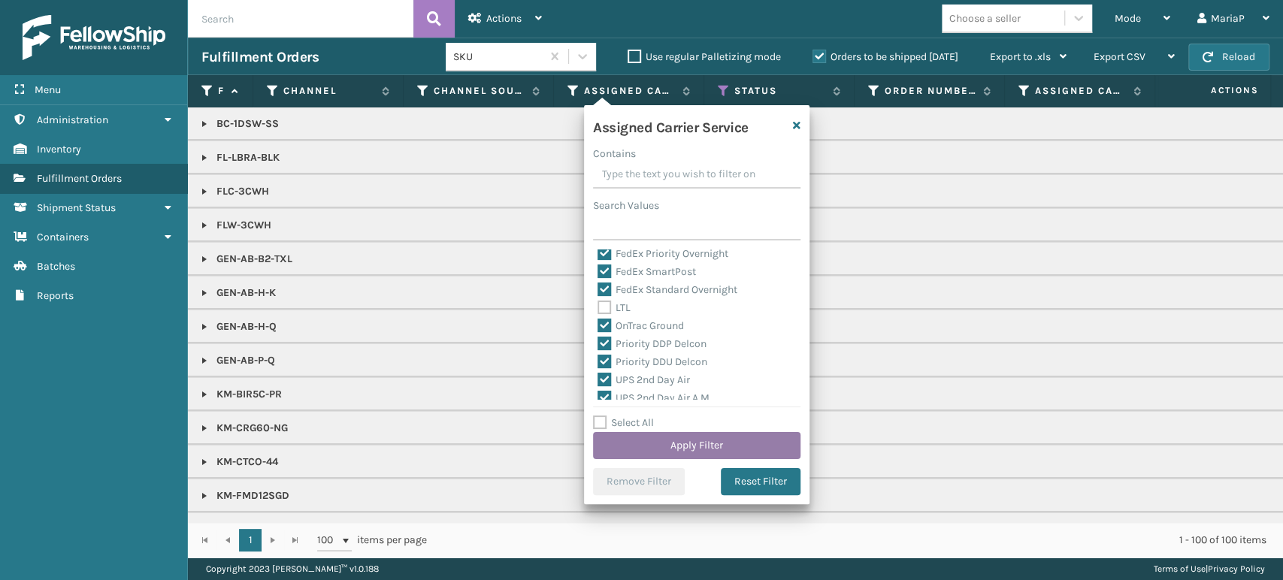
click at [722, 432] on button "Apply Filter" at bounding box center [696, 445] width 207 height 27
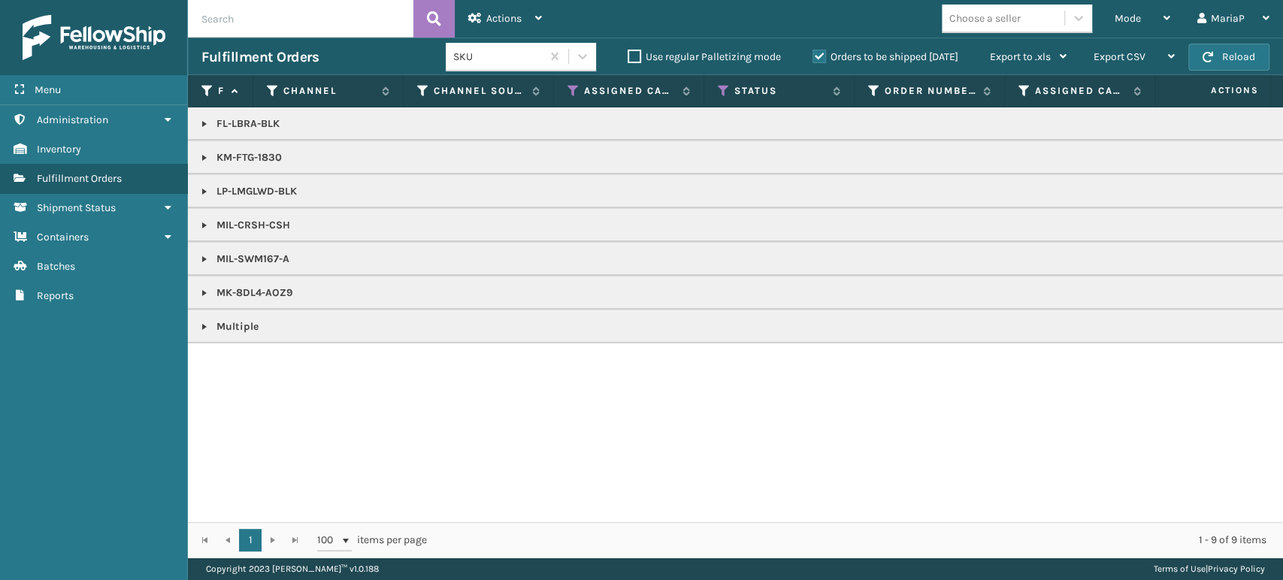
drag, startPoint x: 215, startPoint y: 151, endPoint x: 205, endPoint y: 158, distance: 11.9
click at [203, 161] on link at bounding box center [204, 158] width 12 height 12
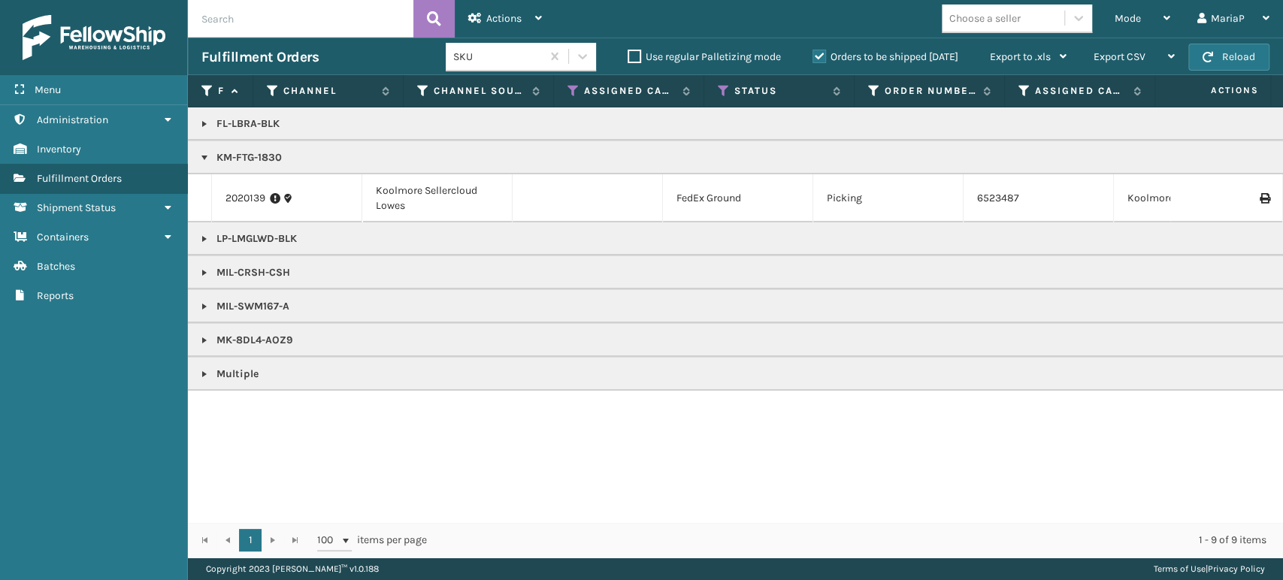
click at [895, 525] on div "1 1 100 items per page 1 - 9 of 9 items" at bounding box center [735, 539] width 1095 height 35
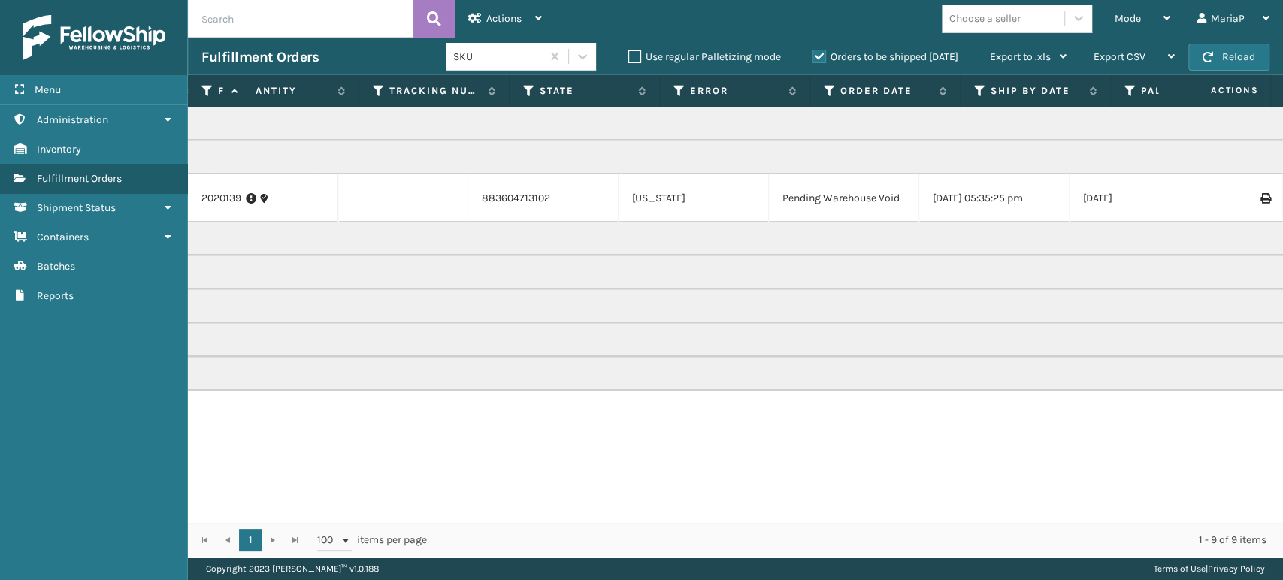
scroll to position [0, 0]
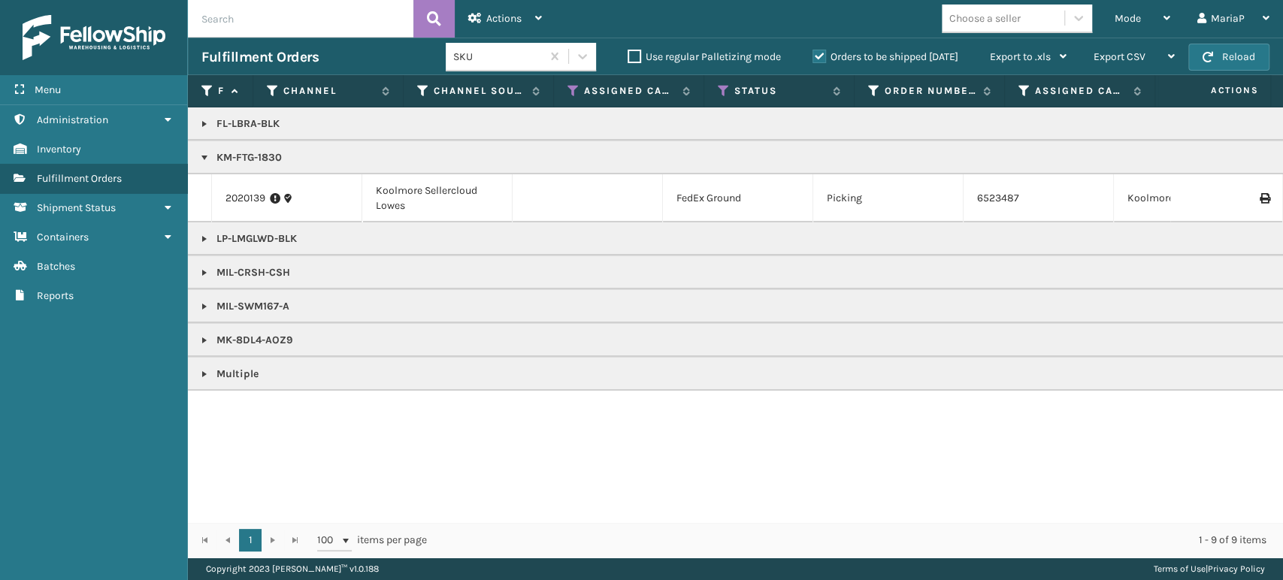
click at [202, 271] on link at bounding box center [204, 273] width 12 height 12
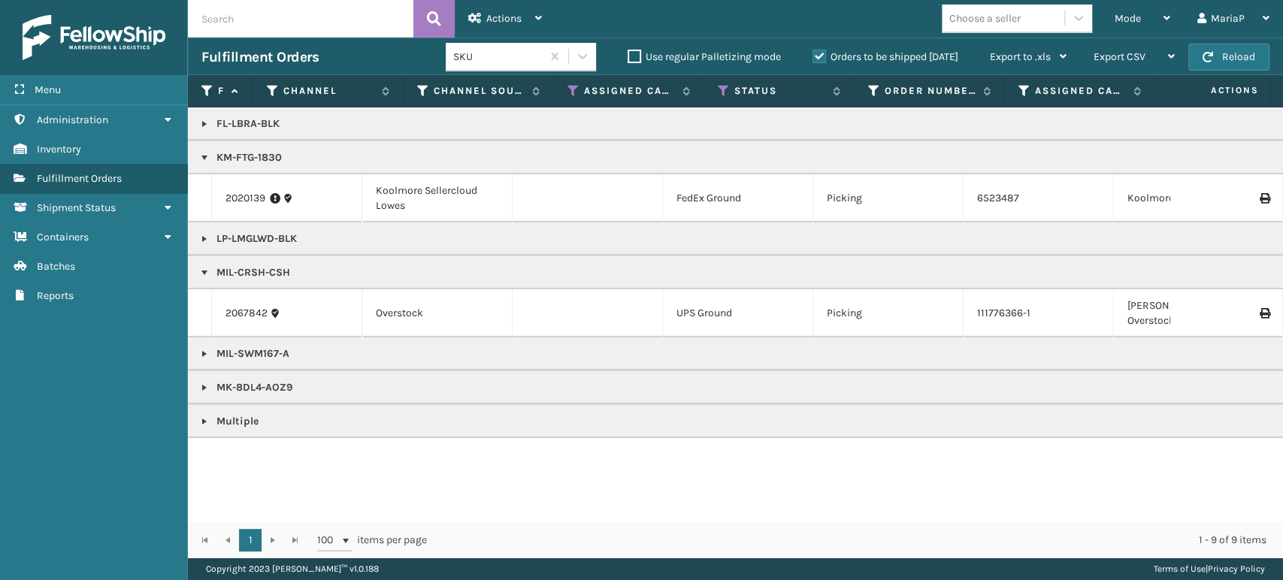
click at [201, 348] on link at bounding box center [204, 354] width 12 height 12
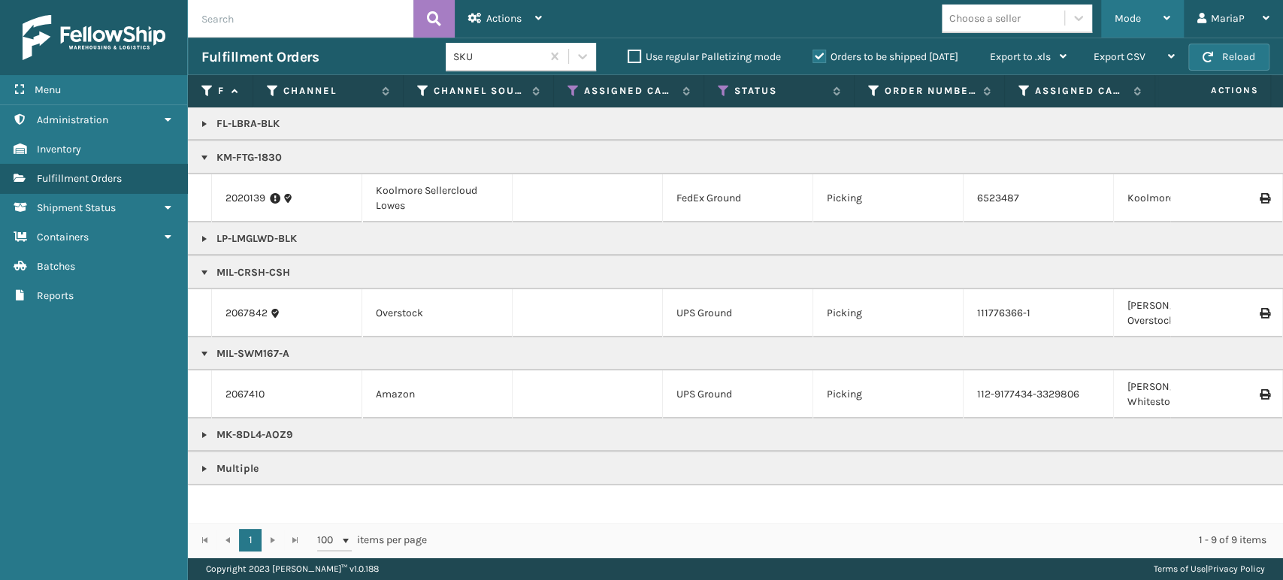
click at [1106, 34] on div "Mode Regular Mode Picking Mode Labeling Mode Exit Scan Mode" at bounding box center [1142, 19] width 83 height 38
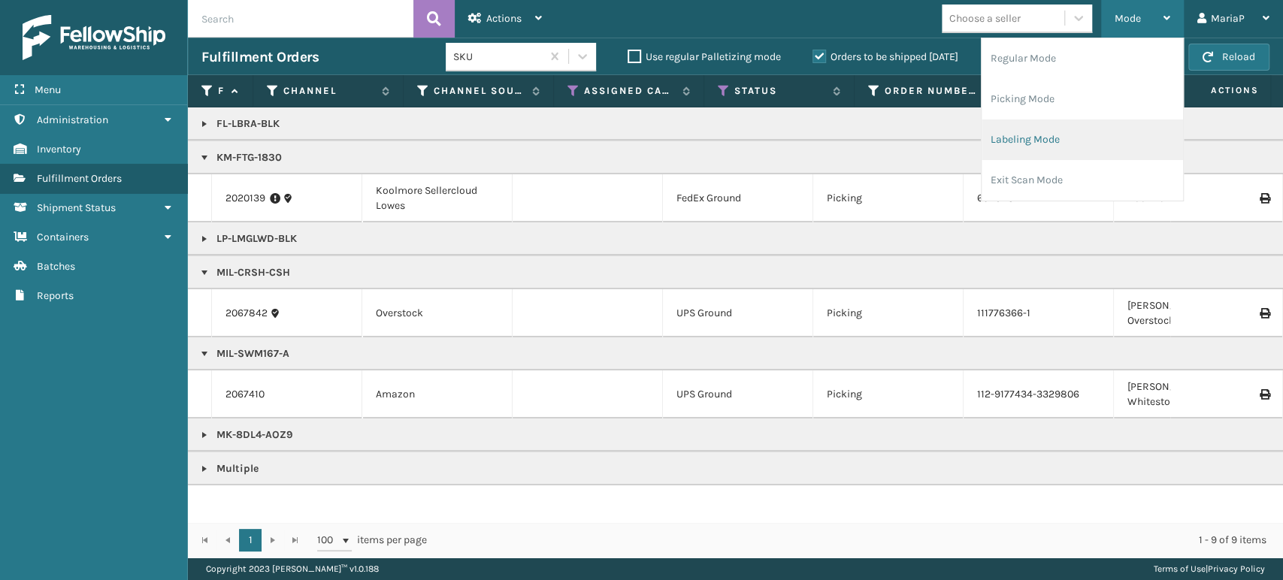
click at [1071, 141] on li "Labeling Mode" at bounding box center [1081, 139] width 201 height 41
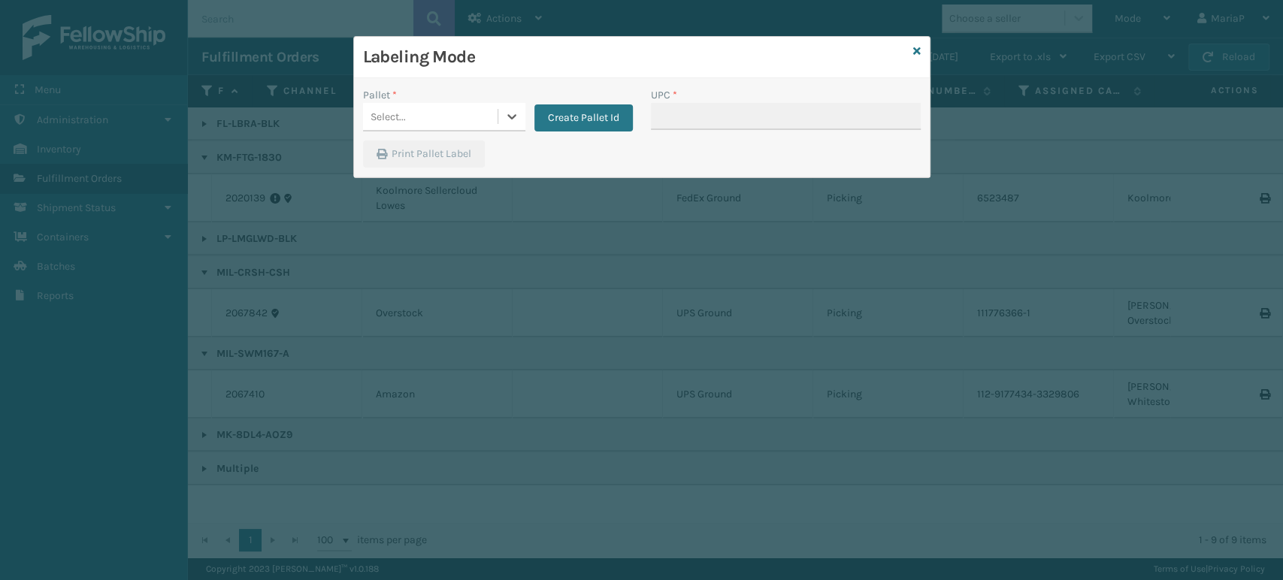
click at [445, 123] on div "Select..." at bounding box center [430, 116] width 135 height 25
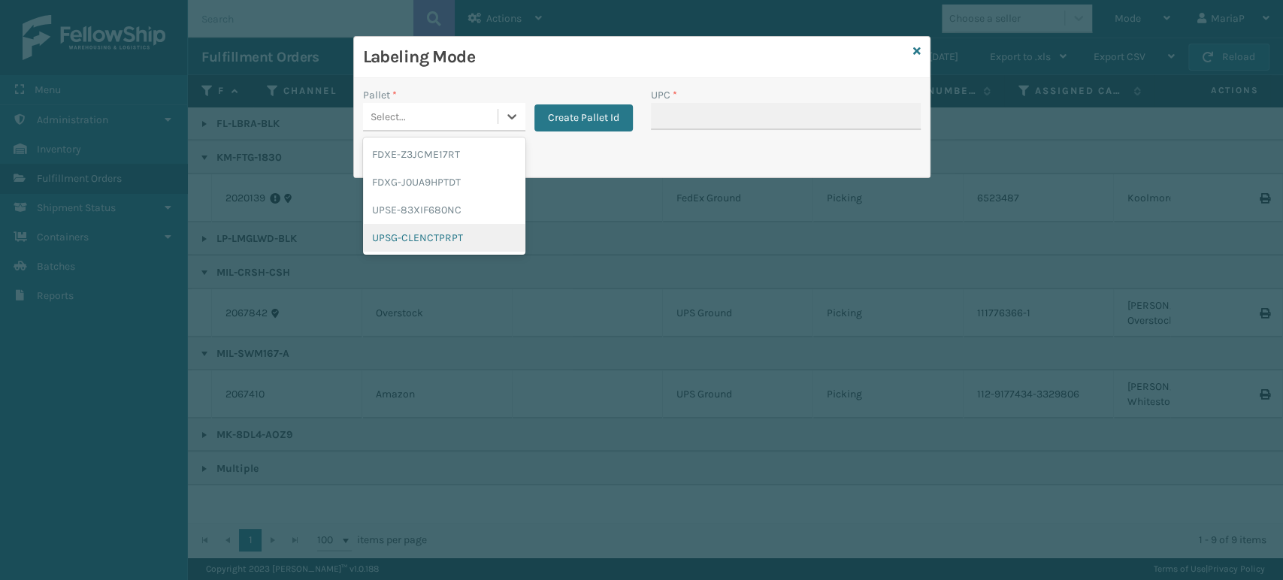
click at [434, 231] on div "UPSG-CLENCTPRPT" at bounding box center [444, 238] width 162 height 28
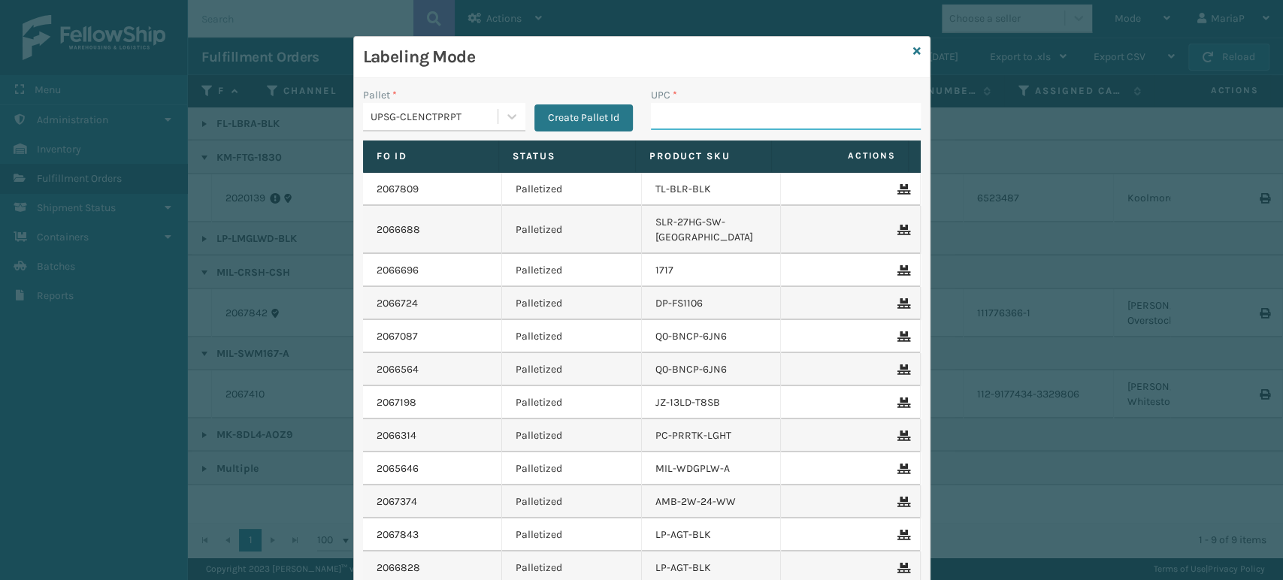
click at [655, 124] on input "UPC *" at bounding box center [786, 116] width 270 height 27
type input "8048794"
click at [913, 50] on icon at bounding box center [917, 51] width 8 height 11
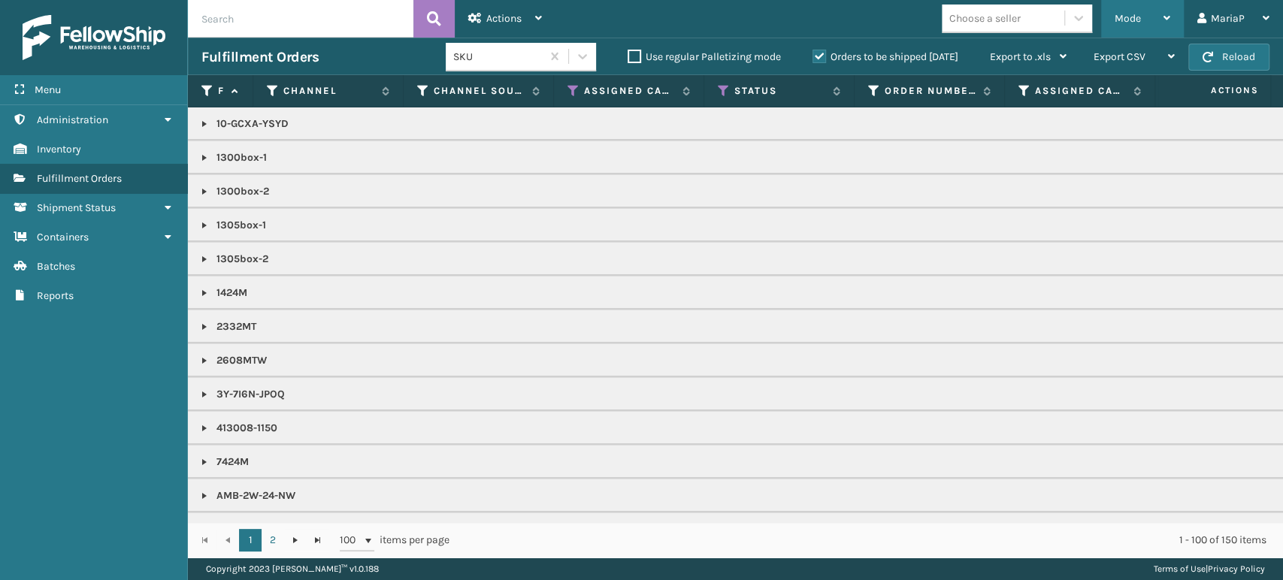
drag, startPoint x: 1111, startPoint y: 14, endPoint x: 1179, endPoint y: 93, distance: 104.5
click at [1113, 14] on div "Mode Regular Mode Picking Mode Labeling Mode Exit Scan Mode" at bounding box center [1142, 19] width 83 height 38
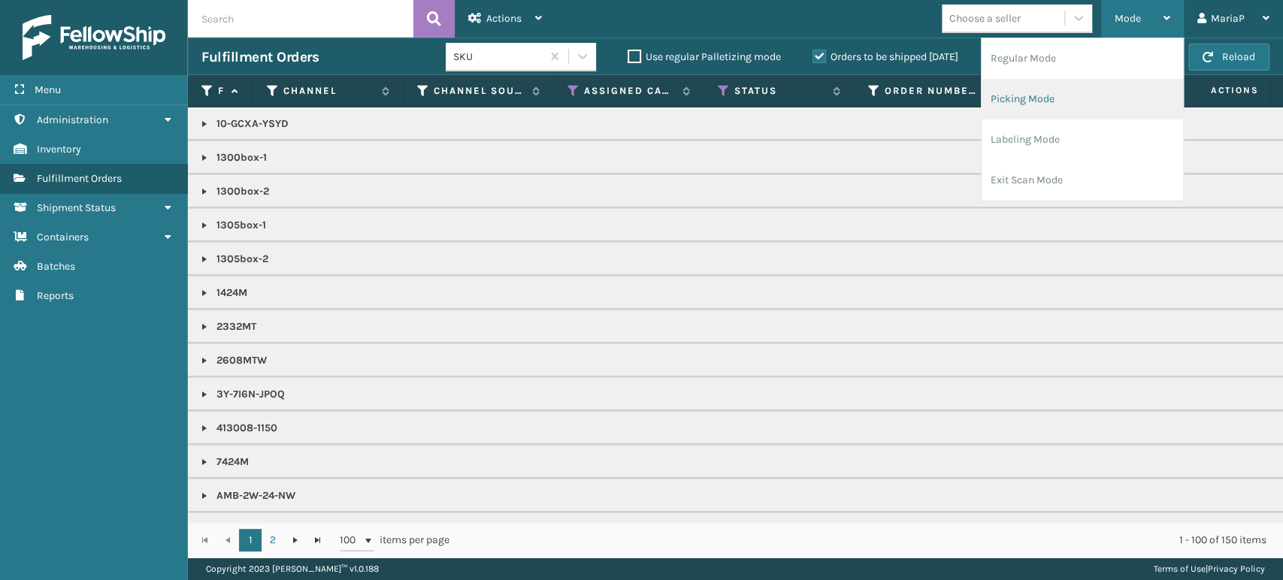
click at [1133, 115] on li "Picking Mode" at bounding box center [1081, 99] width 201 height 41
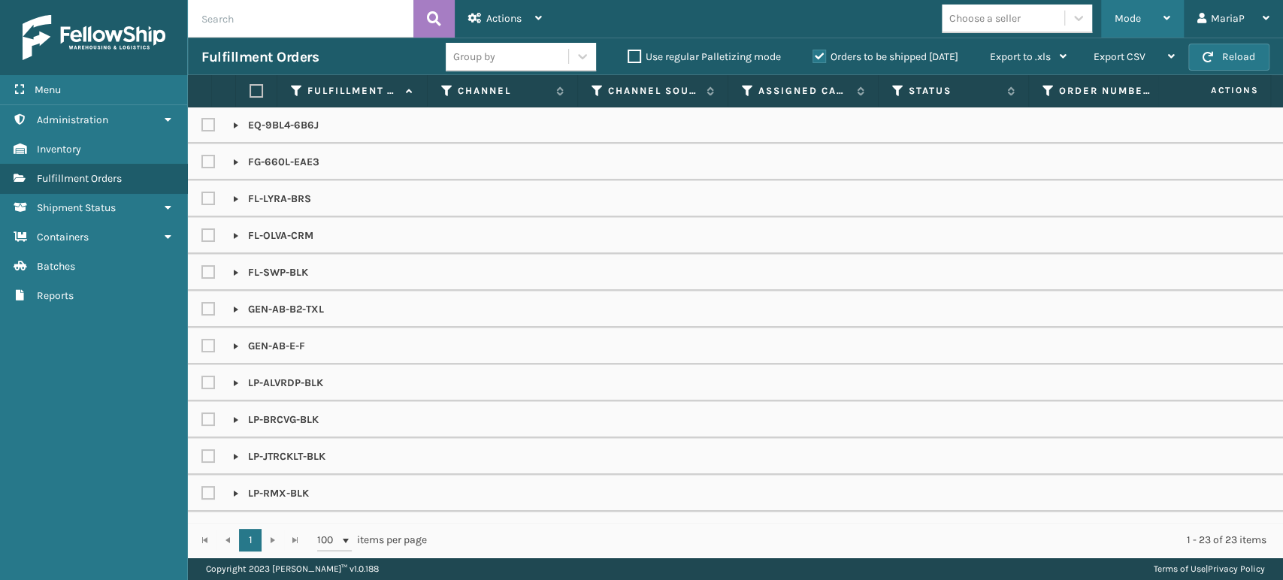
click at [1138, 19] on span "Mode" at bounding box center [1127, 18] width 26 height 13
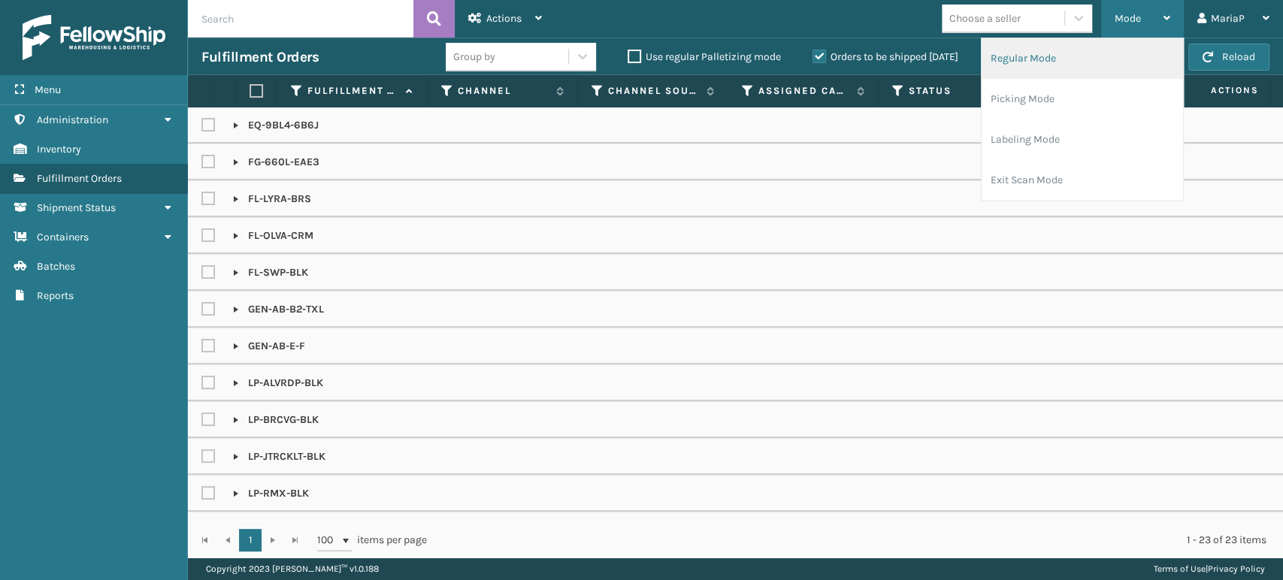
click at [1049, 59] on li "Regular Mode" at bounding box center [1081, 58] width 201 height 41
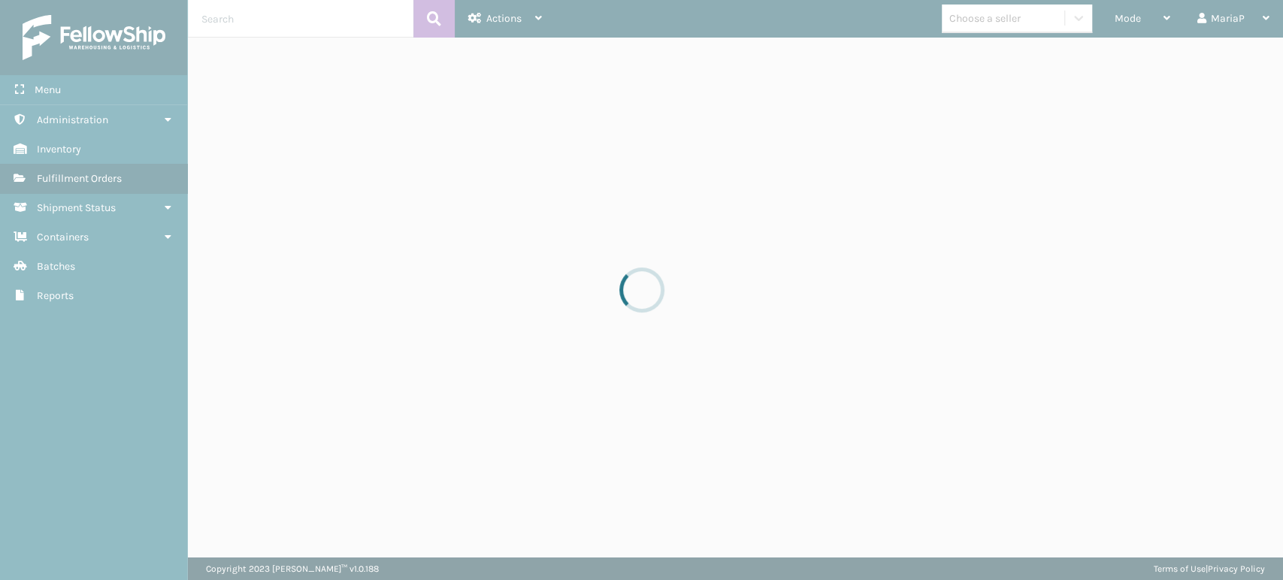
click at [1130, 25] on div "Mode" at bounding box center [1142, 19] width 56 height 38
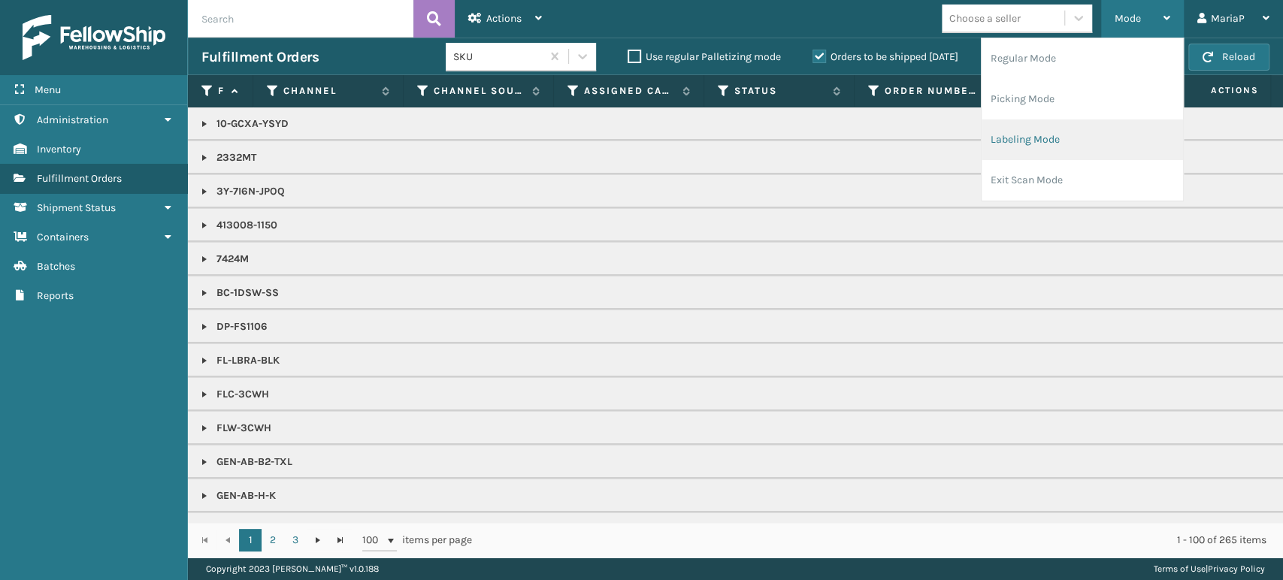
click at [1069, 137] on li "Labeling Mode" at bounding box center [1081, 139] width 201 height 41
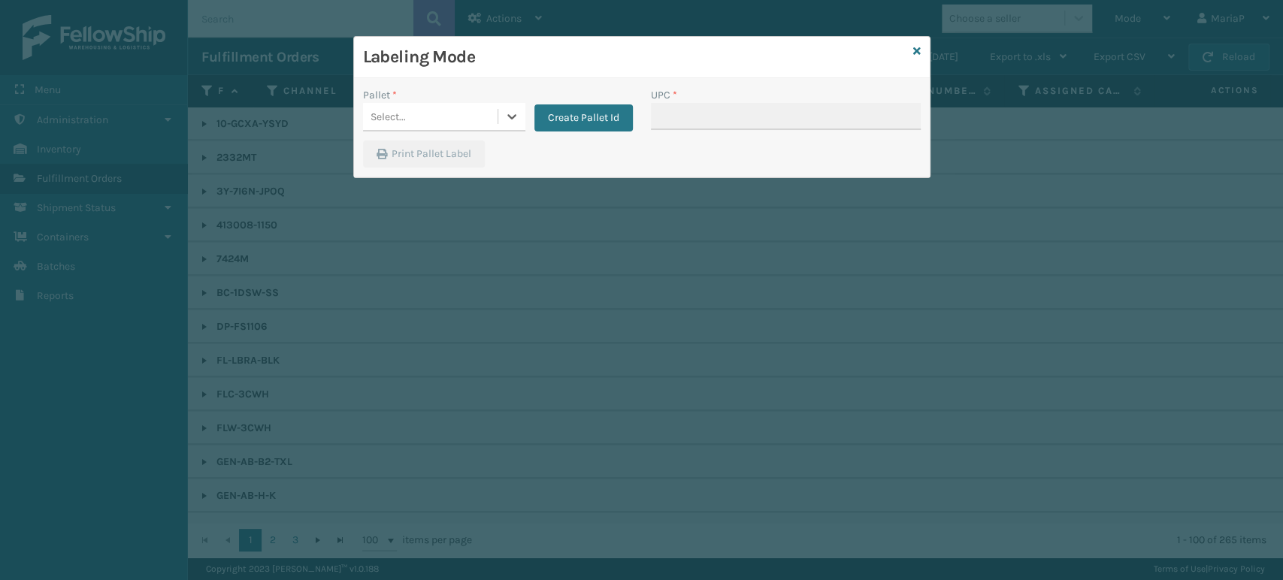
drag, startPoint x: 425, startPoint y: 112, endPoint x: 447, endPoint y: 130, distance: 28.9
click at [425, 112] on div "Select..." at bounding box center [430, 116] width 135 height 25
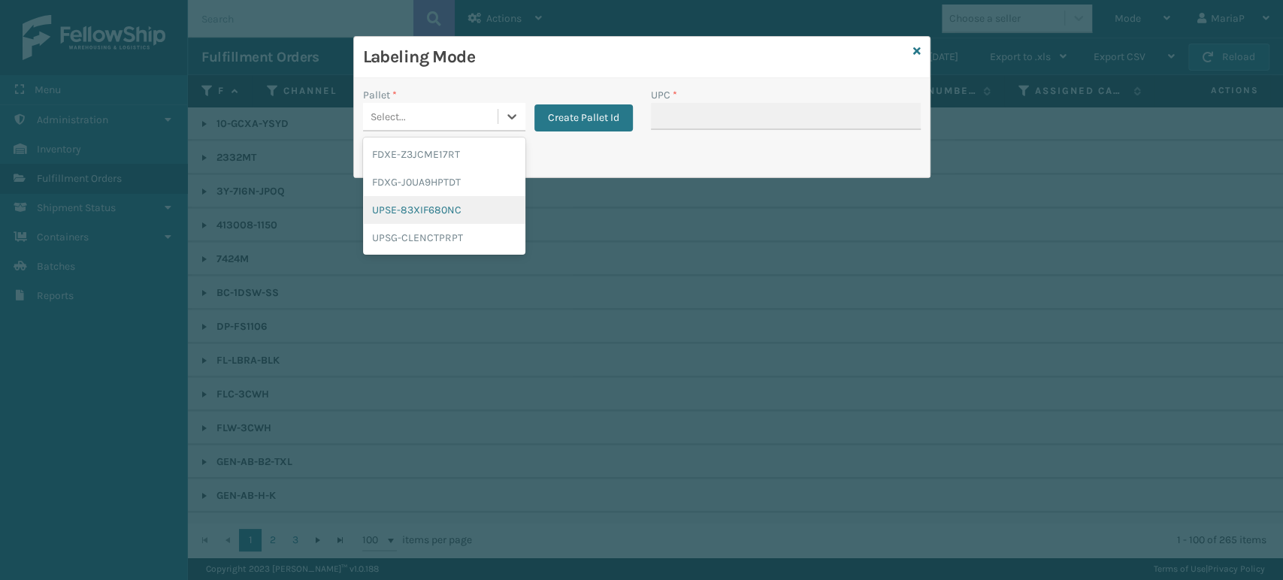
click at [429, 211] on div "UPSE-83XIF680NC" at bounding box center [444, 210] width 162 height 28
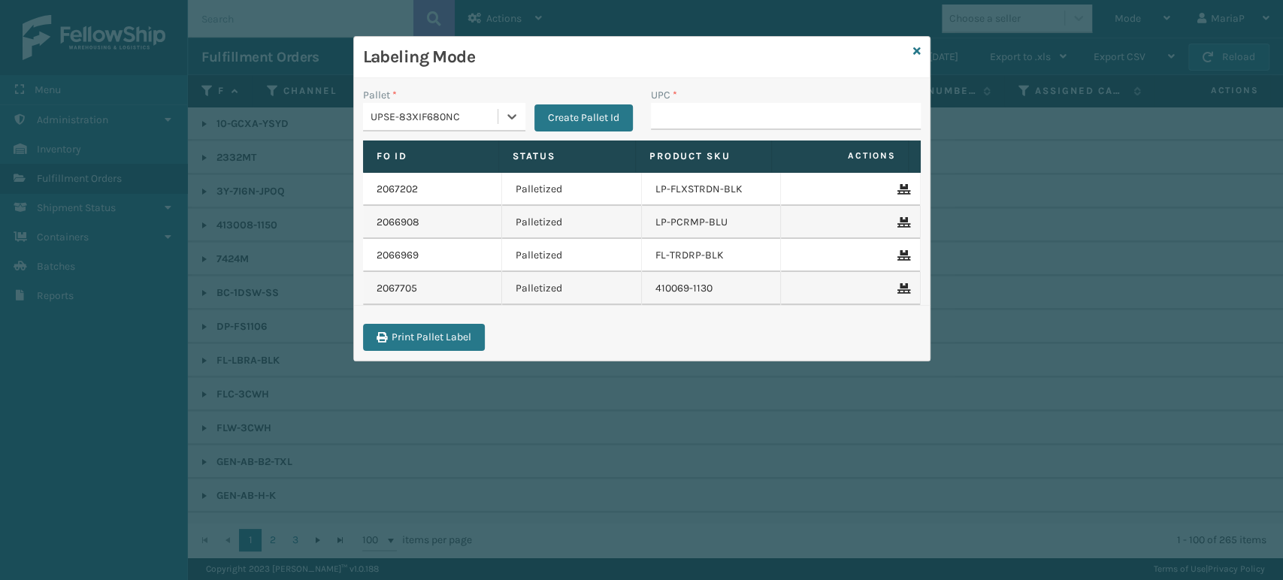
click at [465, 123] on div "UPSE-83XIF680NC" at bounding box center [434, 117] width 129 height 16
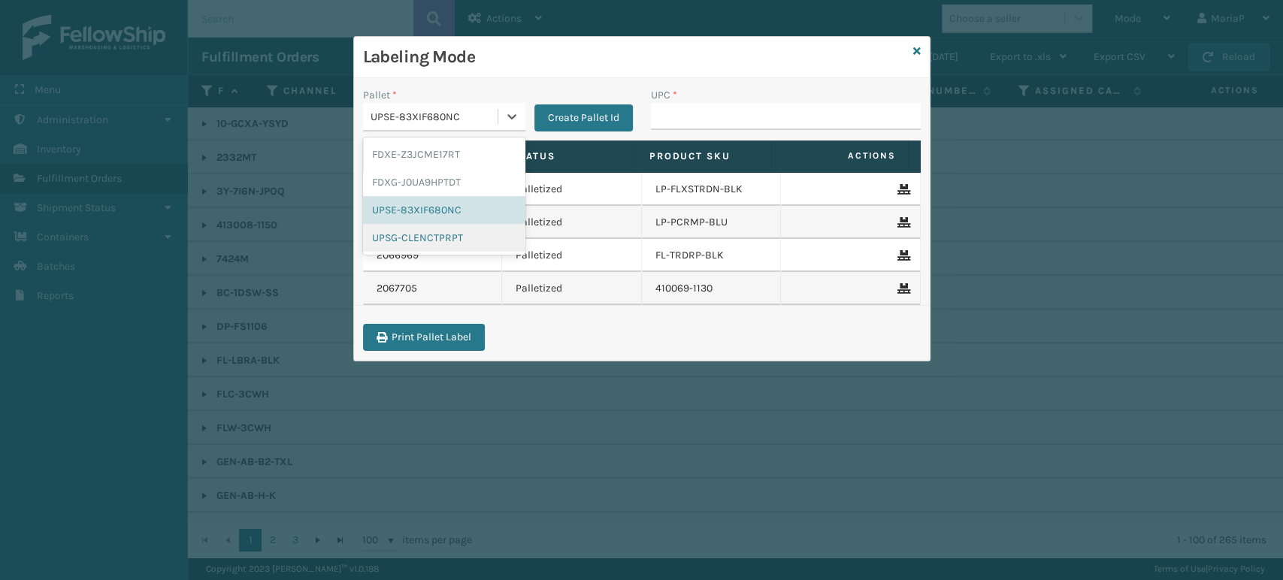
drag, startPoint x: 455, startPoint y: 245, endPoint x: 526, endPoint y: 199, distance: 84.2
click at [455, 245] on div "UPSG-CLENCTPRPT" at bounding box center [444, 238] width 162 height 28
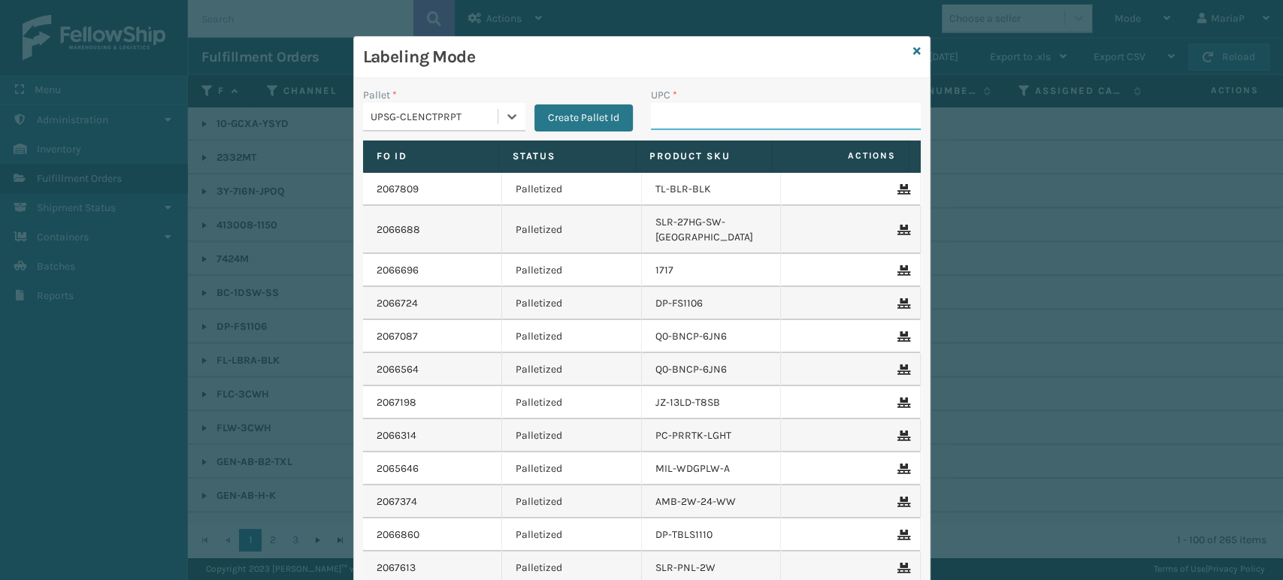
click at [733, 113] on input "UPC *" at bounding box center [786, 116] width 270 height 27
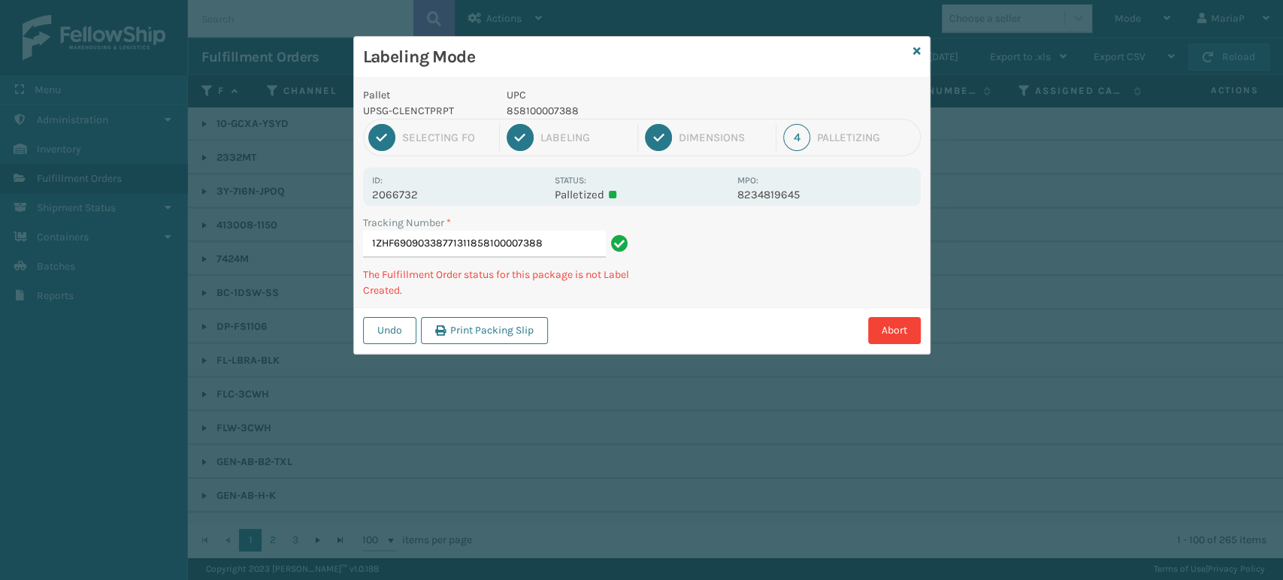
type input "1ZHF69090338771311858100007388"
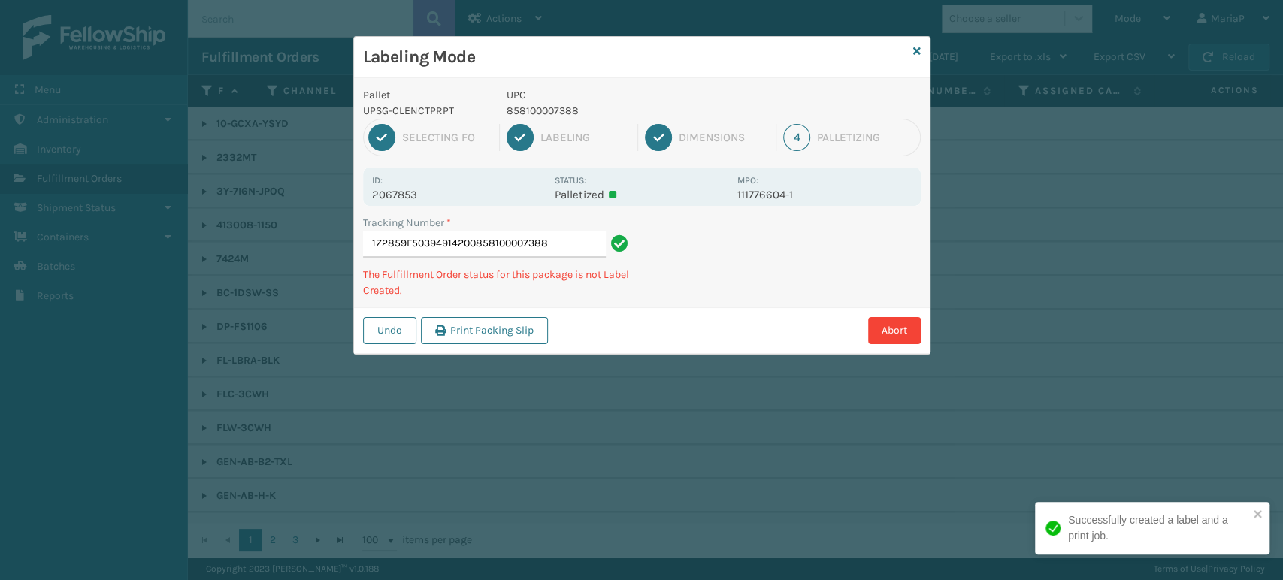
type input "1Z2859F50394914200858100007388"
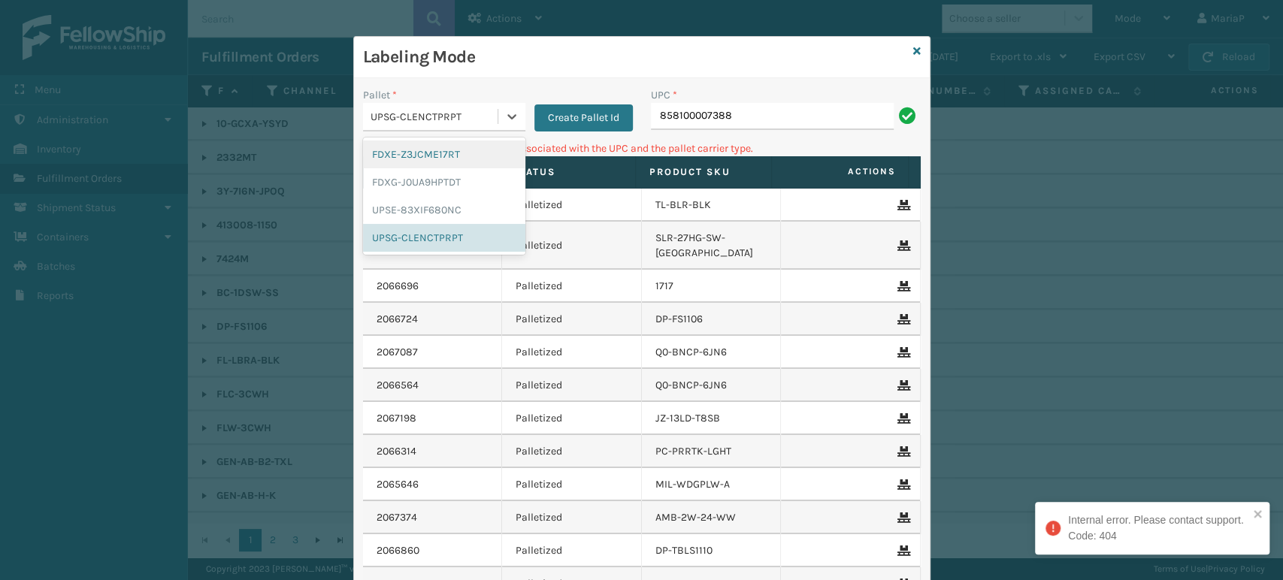
click at [411, 112] on div "UPSG-CLENCTPRPT" at bounding box center [434, 117] width 129 height 16
click at [407, 174] on div "FDXG-J0UA9HPTDT" at bounding box center [444, 182] width 162 height 28
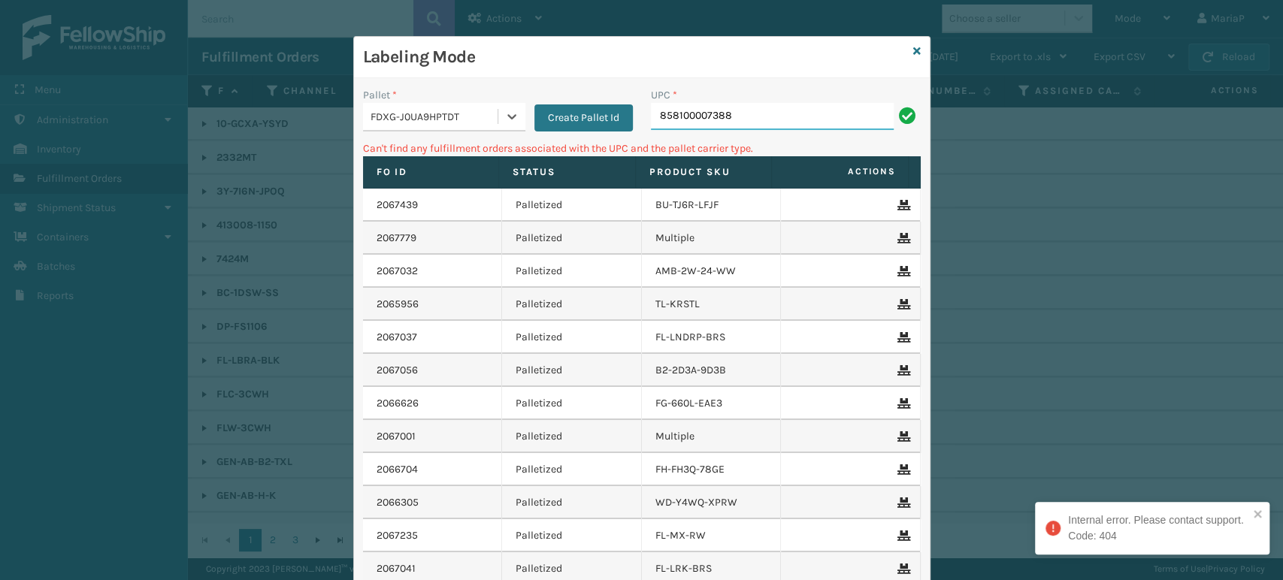
click at [719, 121] on input "858100007388" at bounding box center [772, 116] width 243 height 27
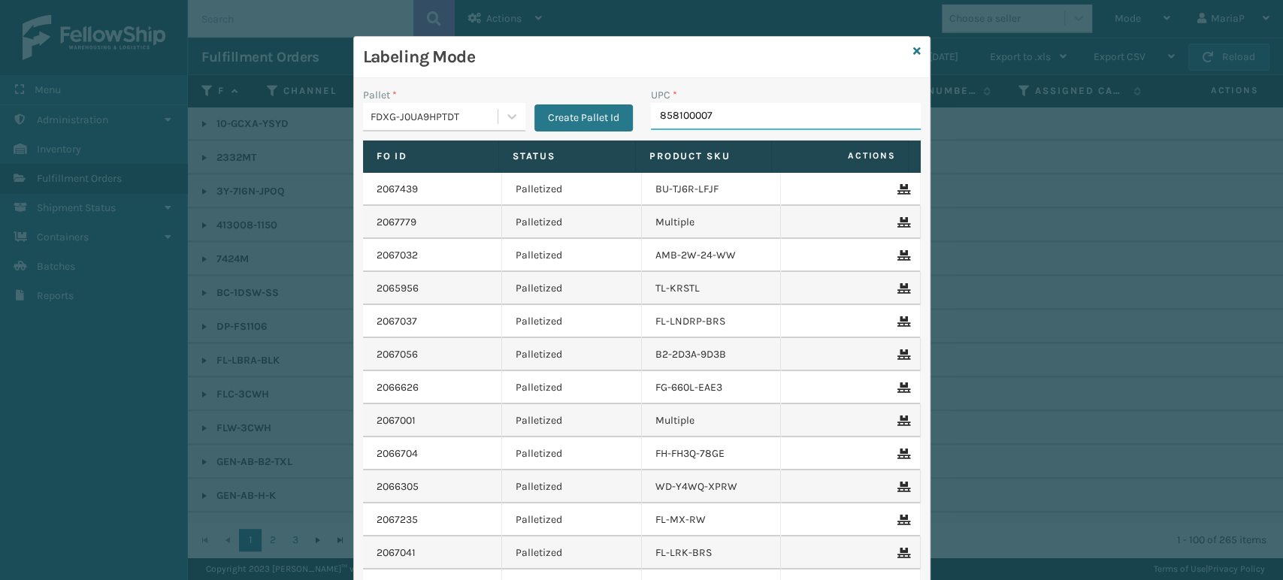
type input "8581000073"
